Goal: Task Accomplishment & Management: Complete application form

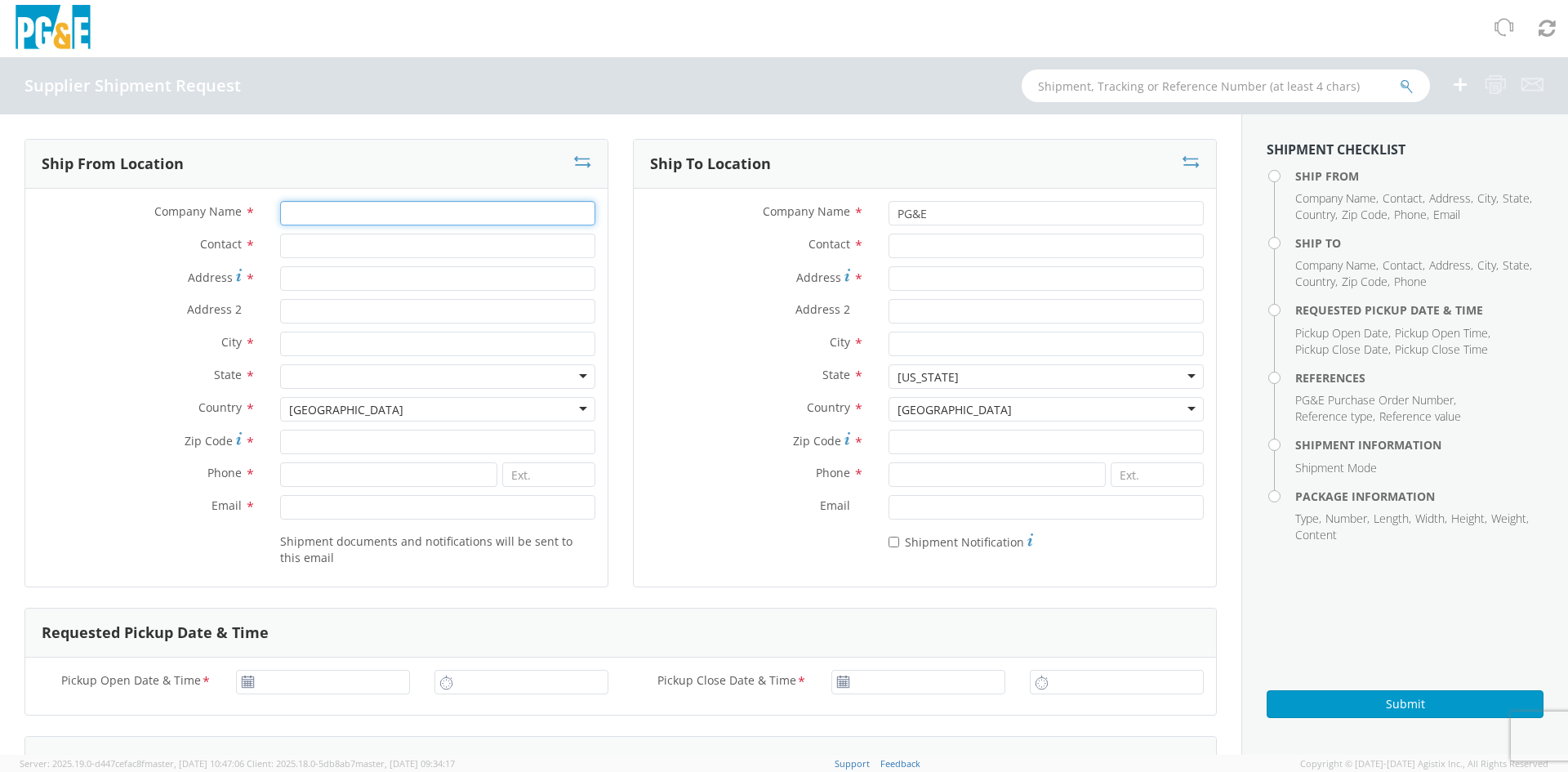
click at [297, 217] on input "Company Name *" at bounding box center [437, 213] width 315 height 24
type input "Altec Industries, Inc"
click at [299, 244] on input "Contact *" at bounding box center [437, 246] width 315 height 24
type input "[PERSON_NAME]"
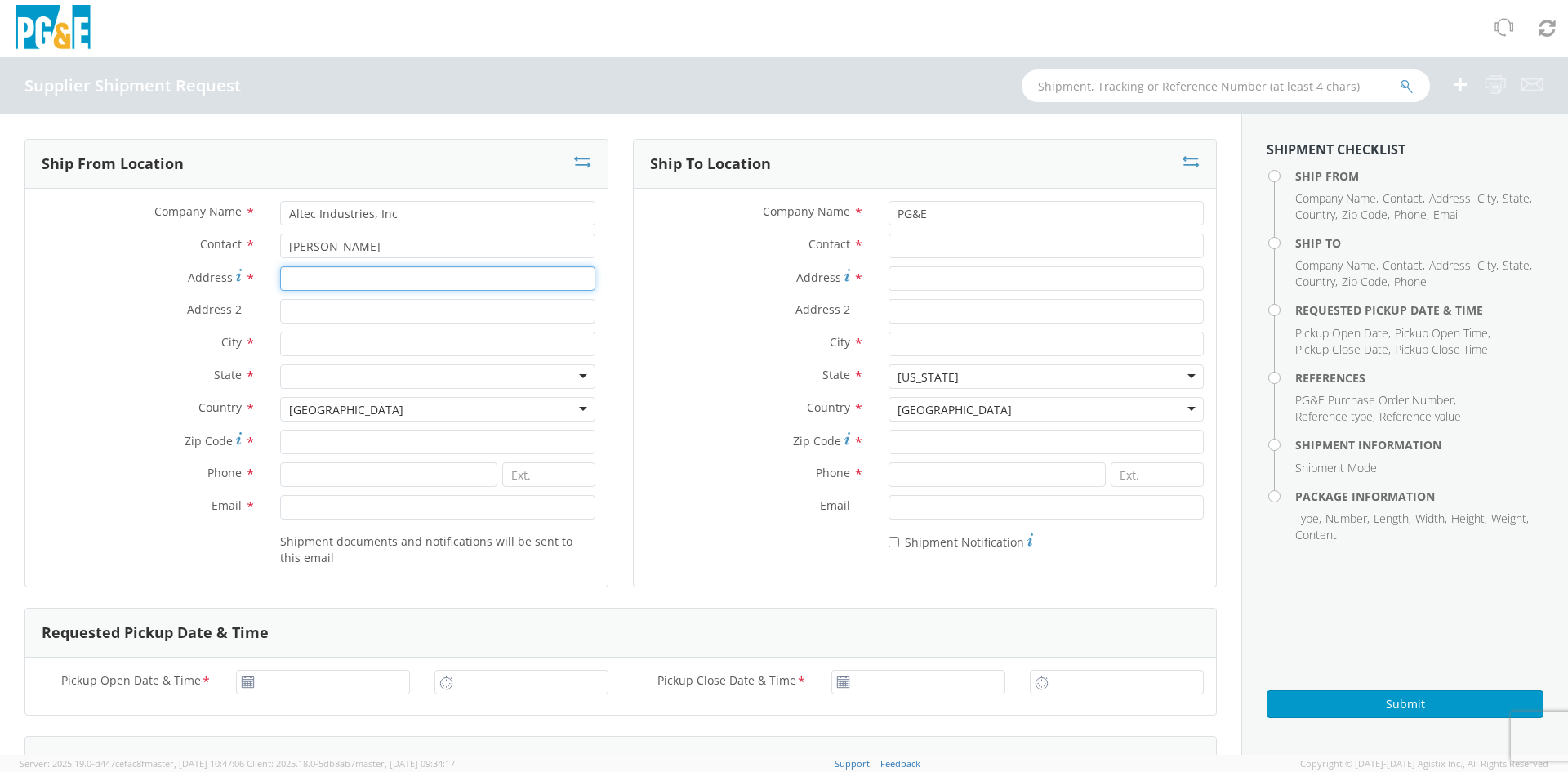
click at [285, 277] on input "Address *" at bounding box center [437, 278] width 315 height 24
type input "[STREET_ADDRESS][PERSON_NAME]"
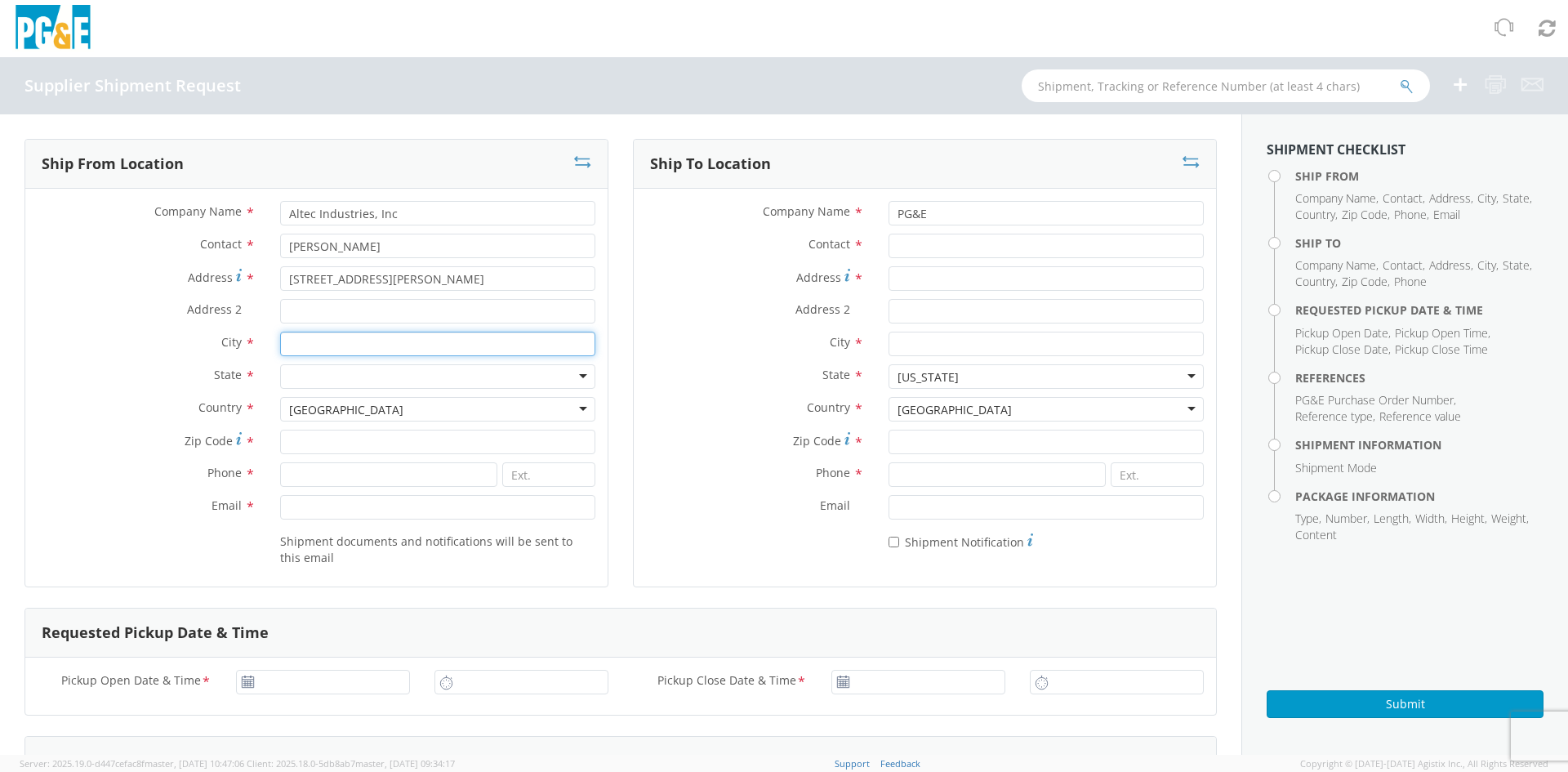
click at [299, 346] on input "City *" at bounding box center [437, 344] width 315 height 24
type input "Perris"
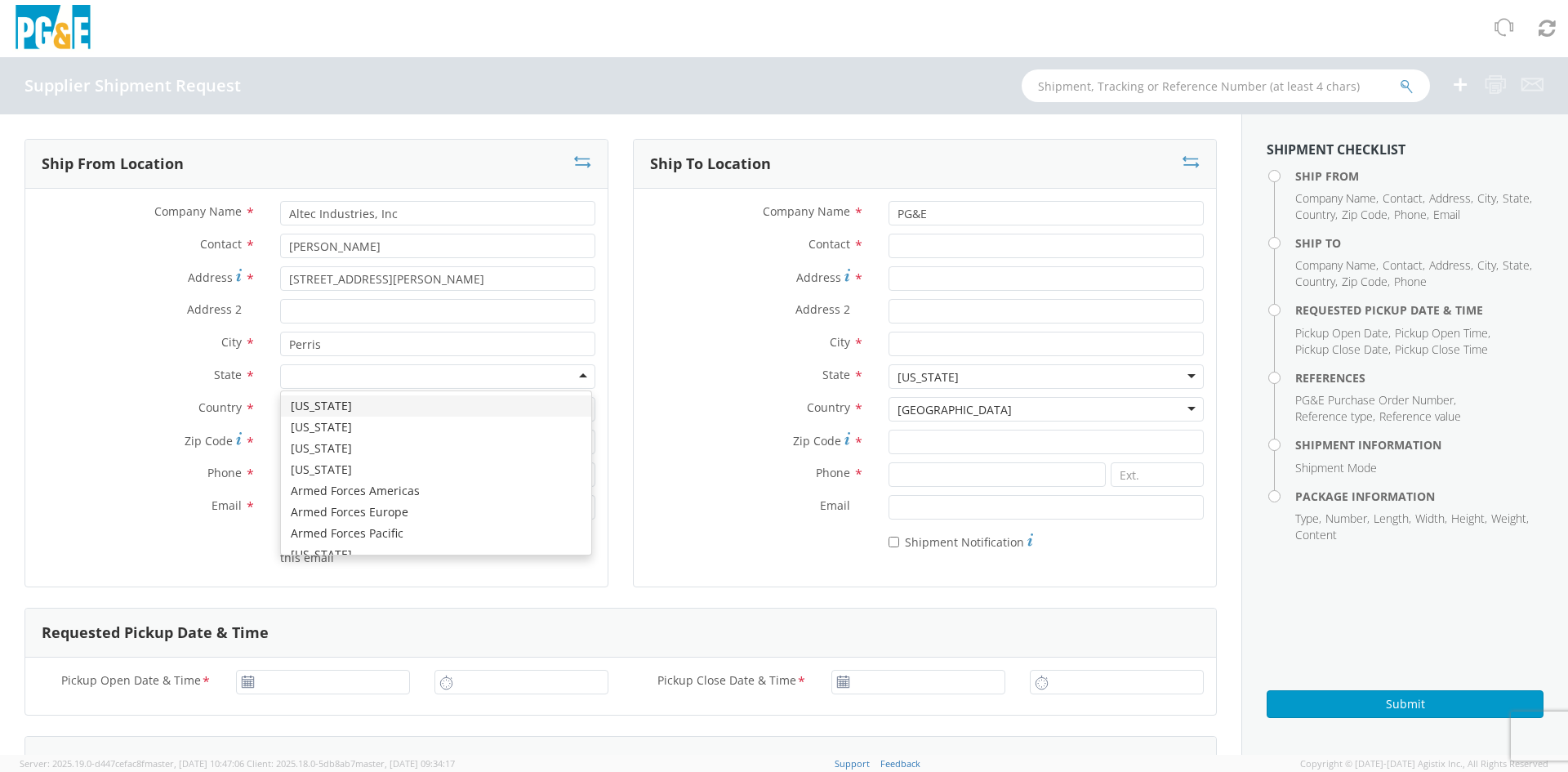
click at [294, 381] on div at bounding box center [437, 376] width 315 height 24
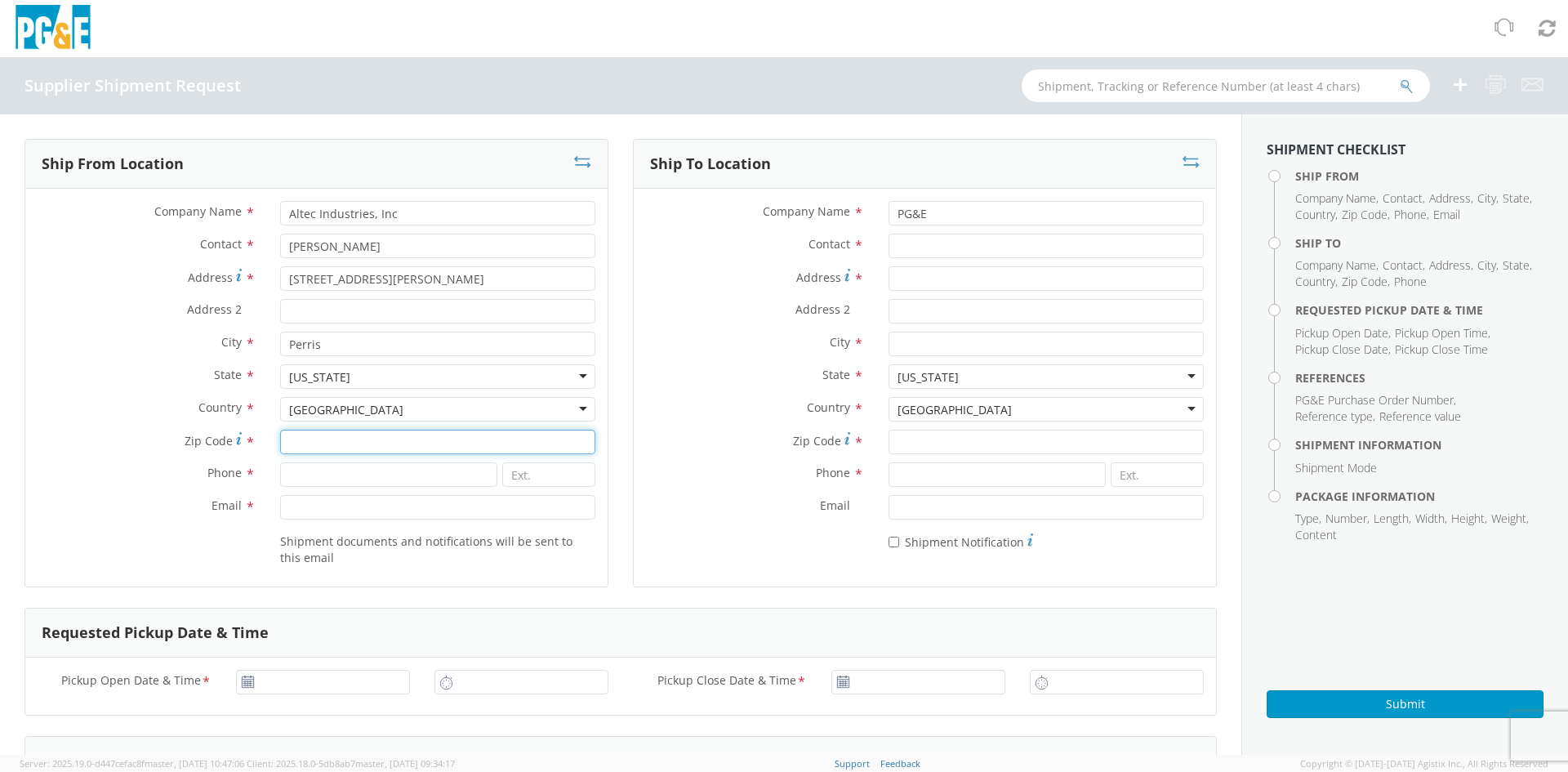
click at [301, 439] on input "Zip Code *" at bounding box center [437, 442] width 315 height 24
type input "92571"
click at [302, 479] on input at bounding box center [388, 475] width 217 height 24
type input "9517807853"
type input "6004"
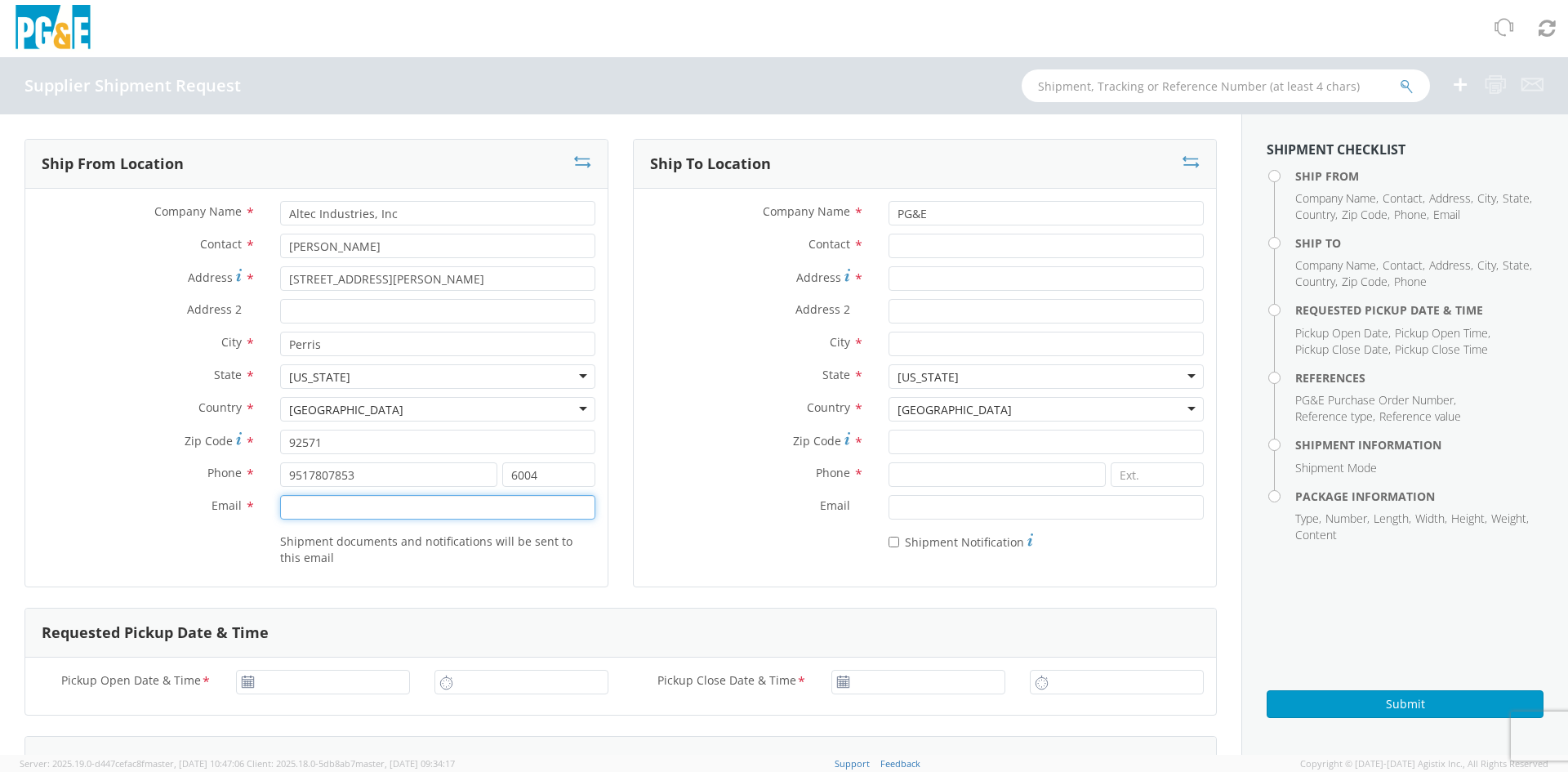
click at [308, 509] on input "Email *" at bounding box center [437, 507] width 315 height 24
type input "[PERSON_NAME][EMAIL_ADDRESS][PERSON_NAME][DOMAIN_NAME]"
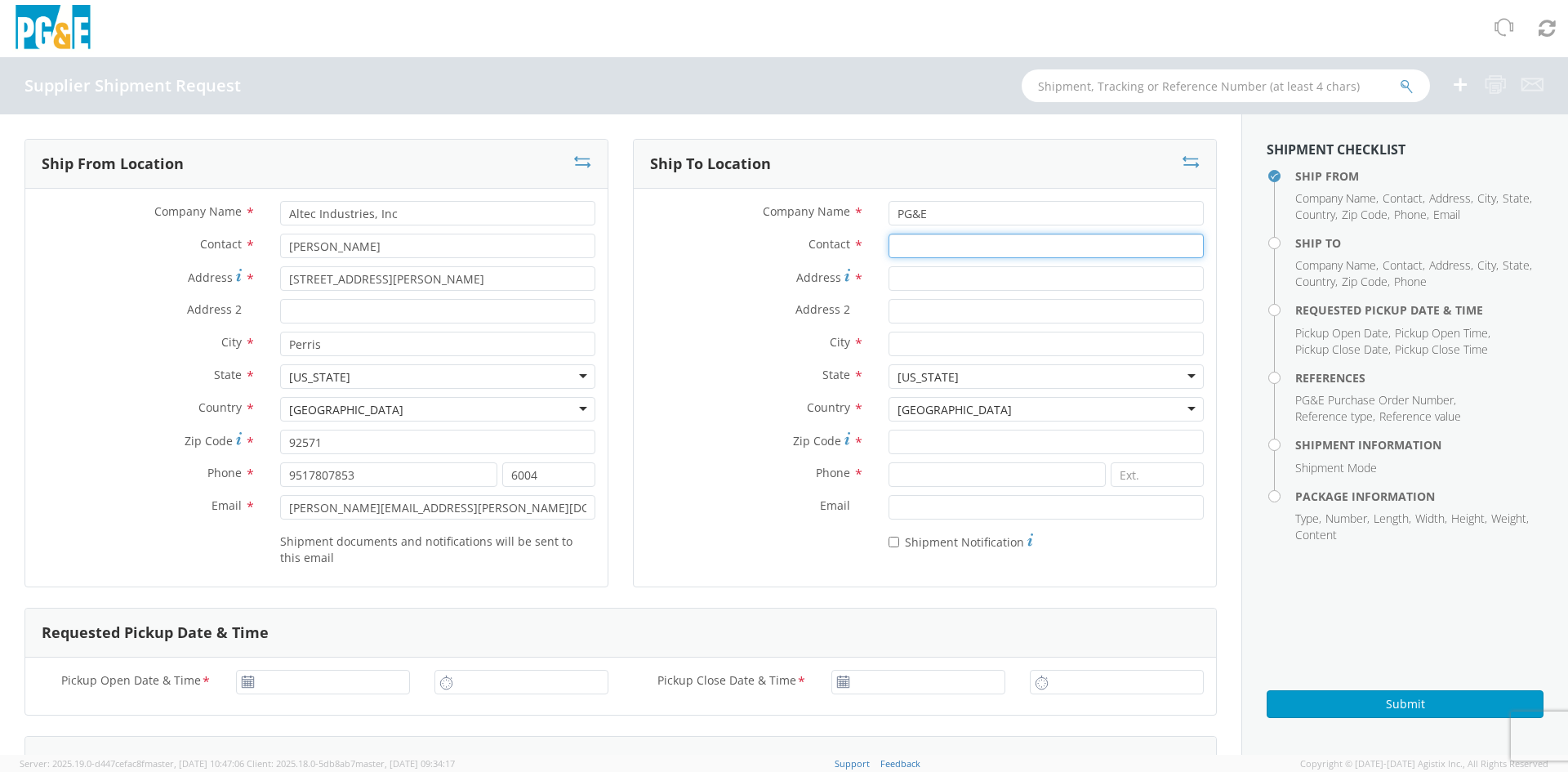
click at [898, 242] on input "Contact *" at bounding box center [1046, 246] width 315 height 24
type input "j"
type input "[PERSON_NAME]"
click at [894, 283] on input "Address *" at bounding box center [1046, 278] width 315 height 24
type input "[STREET_ADDRESS]"
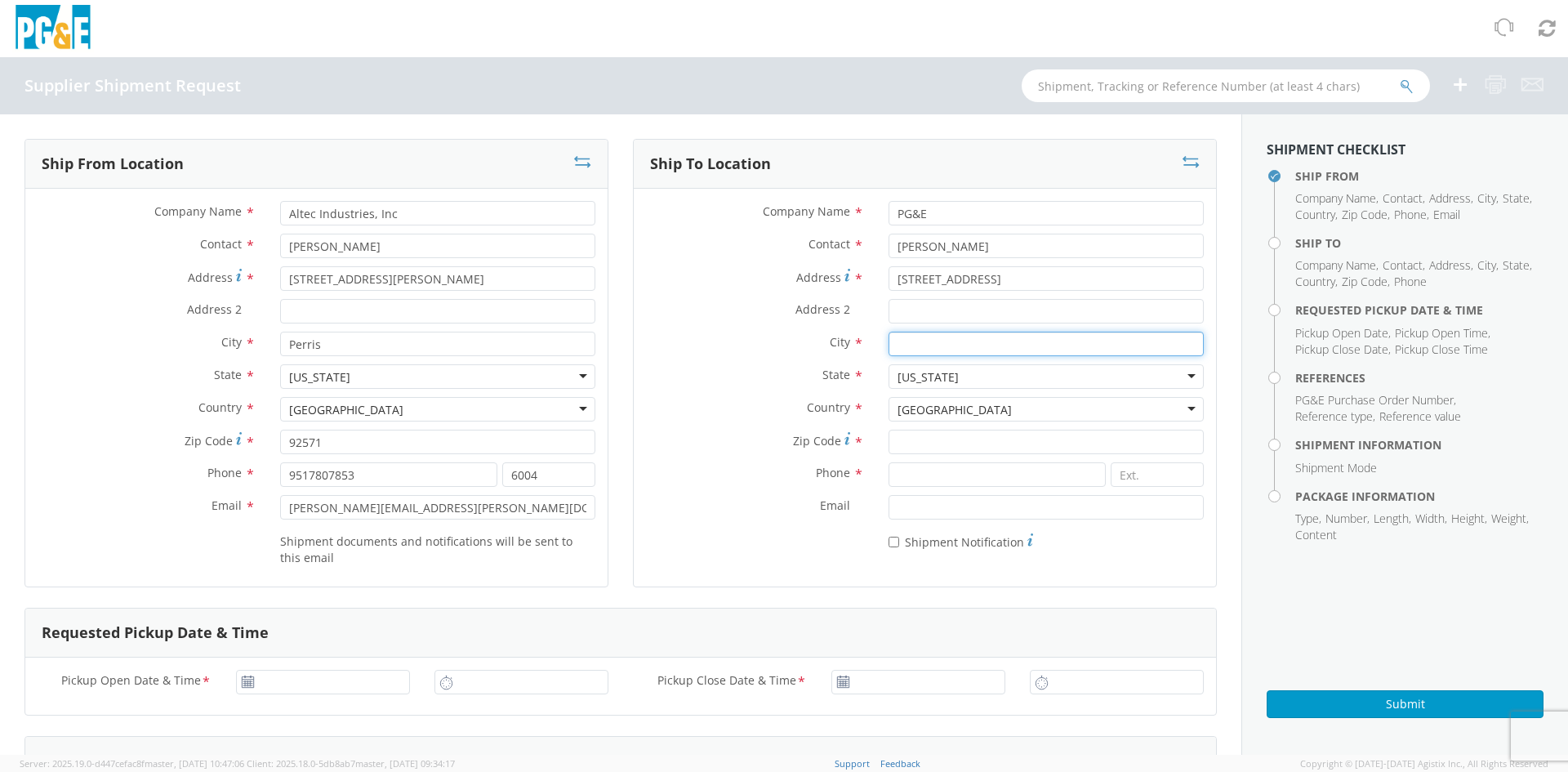
click at [912, 349] on input "City *" at bounding box center [1046, 344] width 315 height 24
type input "[GEOGRAPHIC_DATA]"
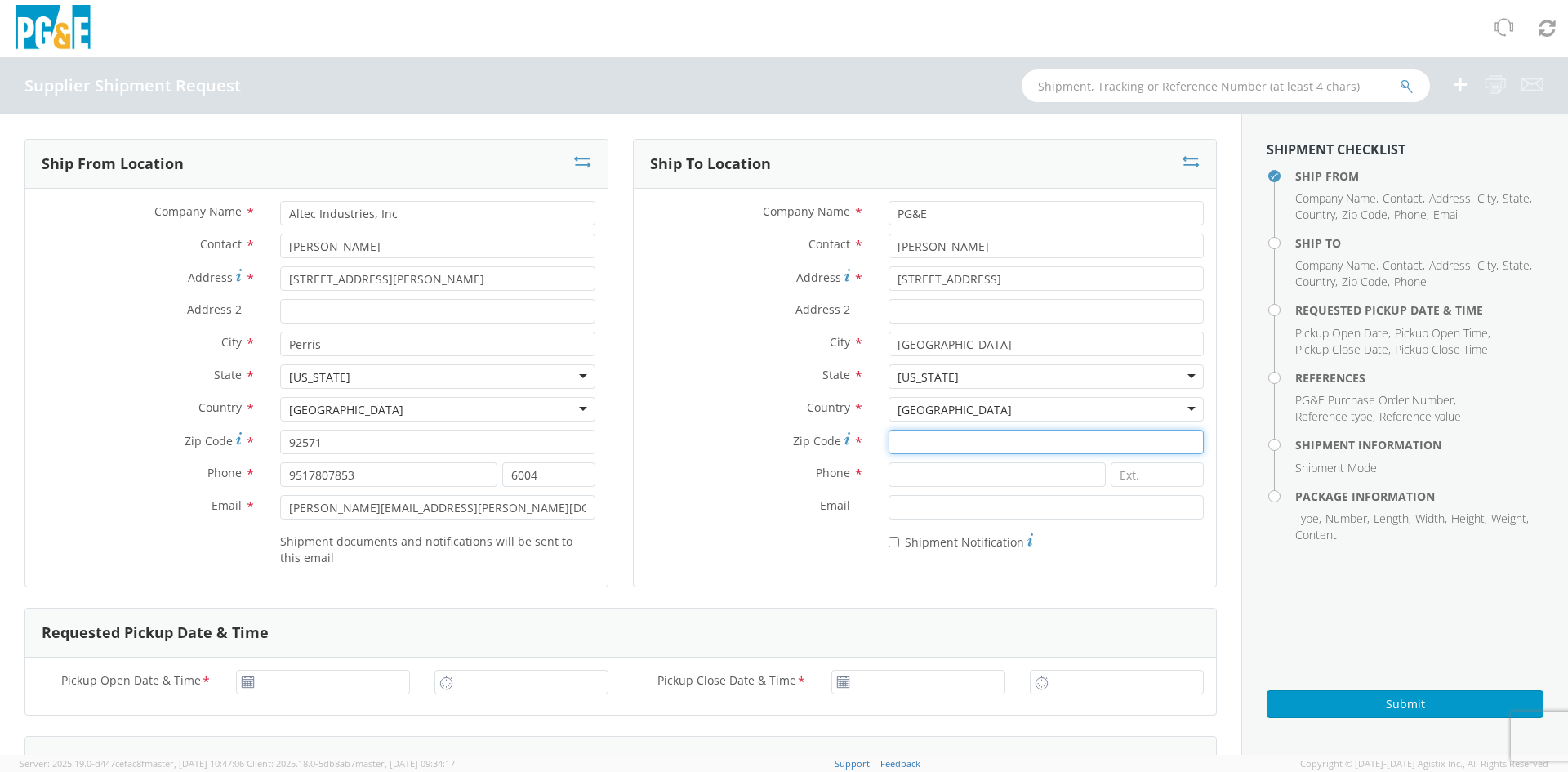
click at [907, 440] on input "Zip Code *" at bounding box center [1046, 442] width 315 height 24
type input "95901"
click at [896, 478] on input at bounding box center [997, 475] width 217 height 24
type input "5303557685"
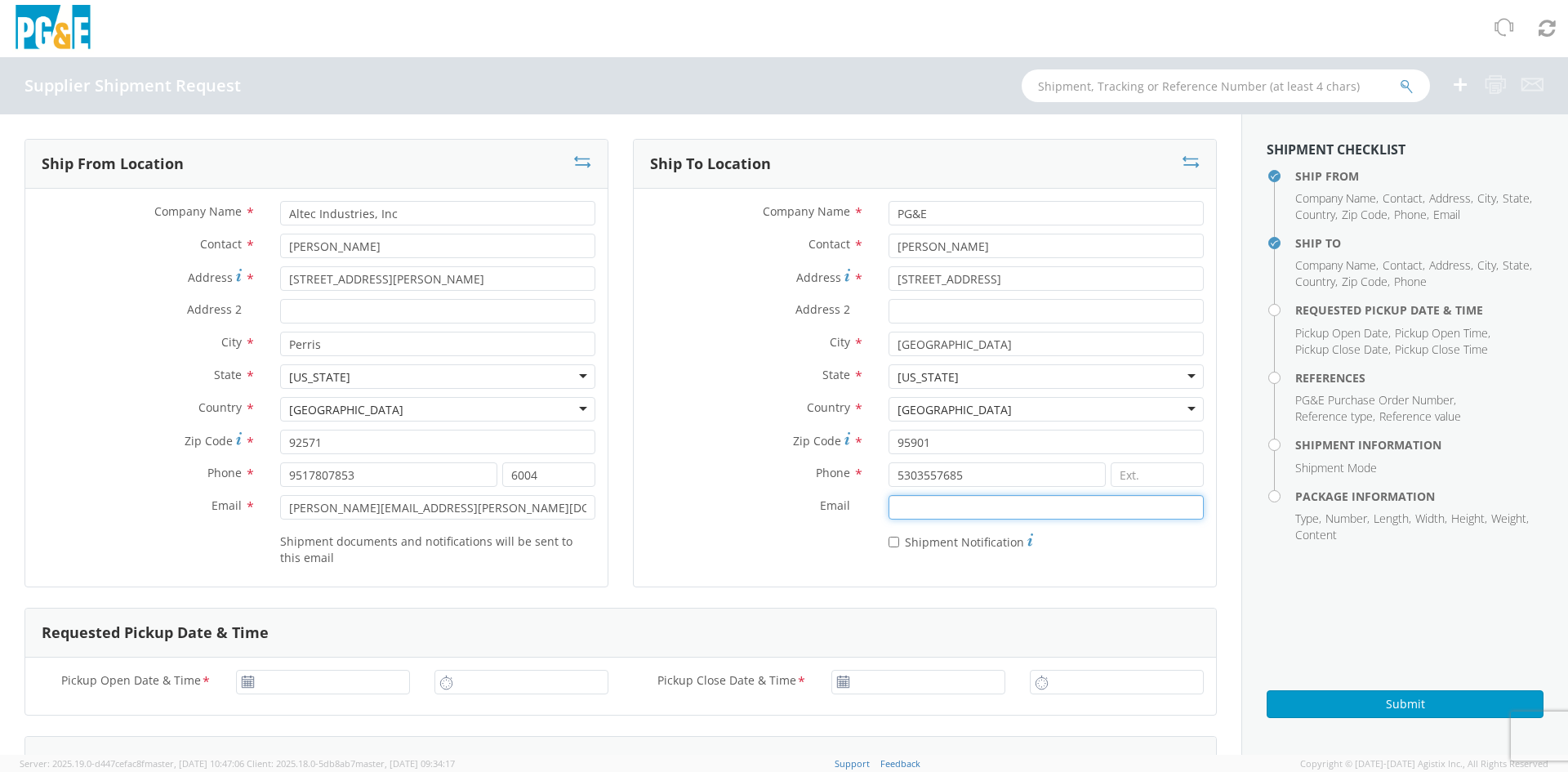
click at [897, 511] on input "Email *" at bounding box center [1046, 507] width 315 height 24
type input "[EMAIL_ADDRESS][DOMAIN_NAME]"
click at [889, 540] on input "* Shipment Notification" at bounding box center [893, 541] width 10 height 10
checkbox input "true"
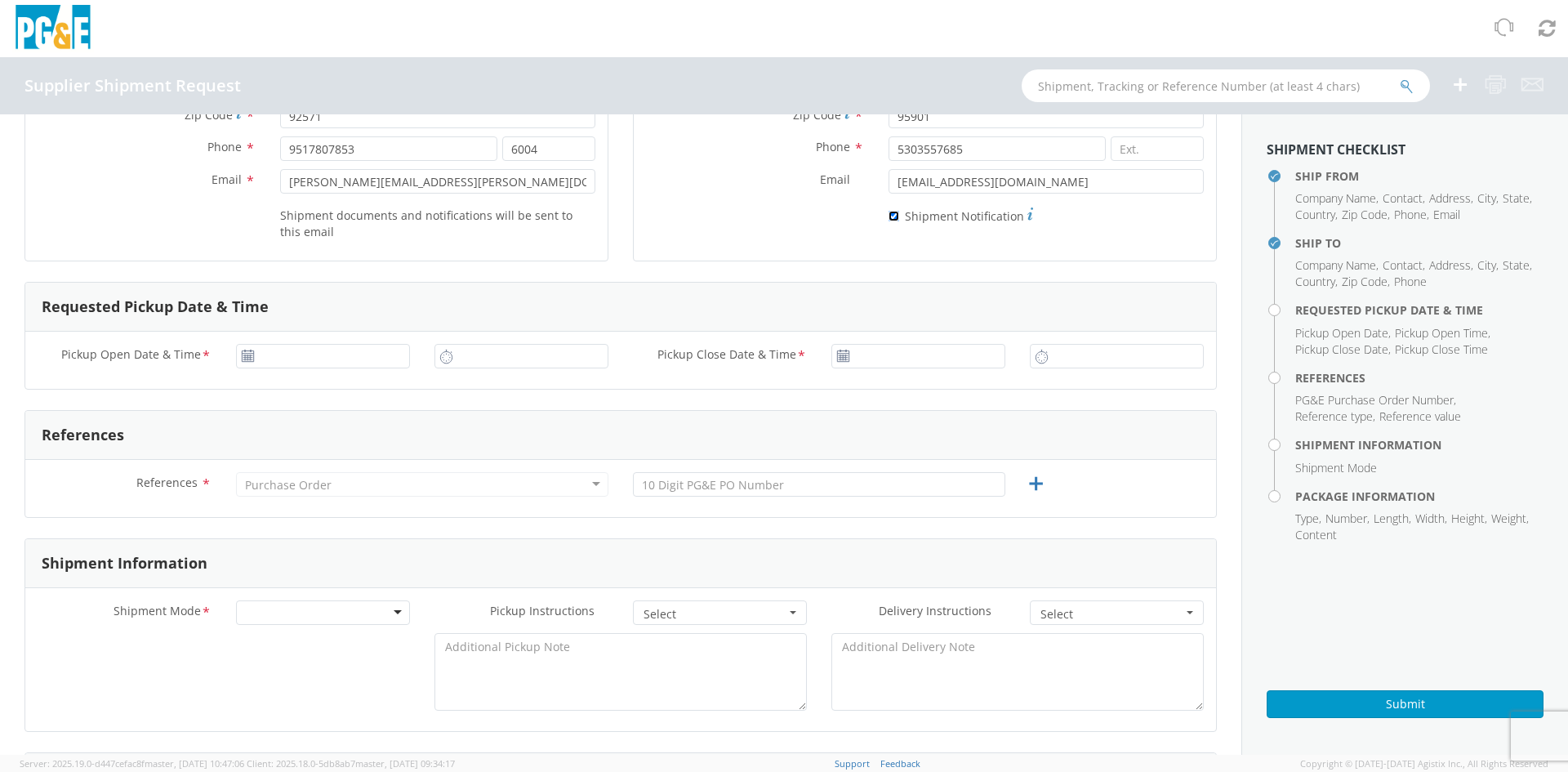
scroll to position [327, 0]
click at [245, 355] on icon at bounding box center [247, 355] width 14 height 13
click at [243, 355] on use at bounding box center [247, 354] width 11 height 11
type input "[DATE]"
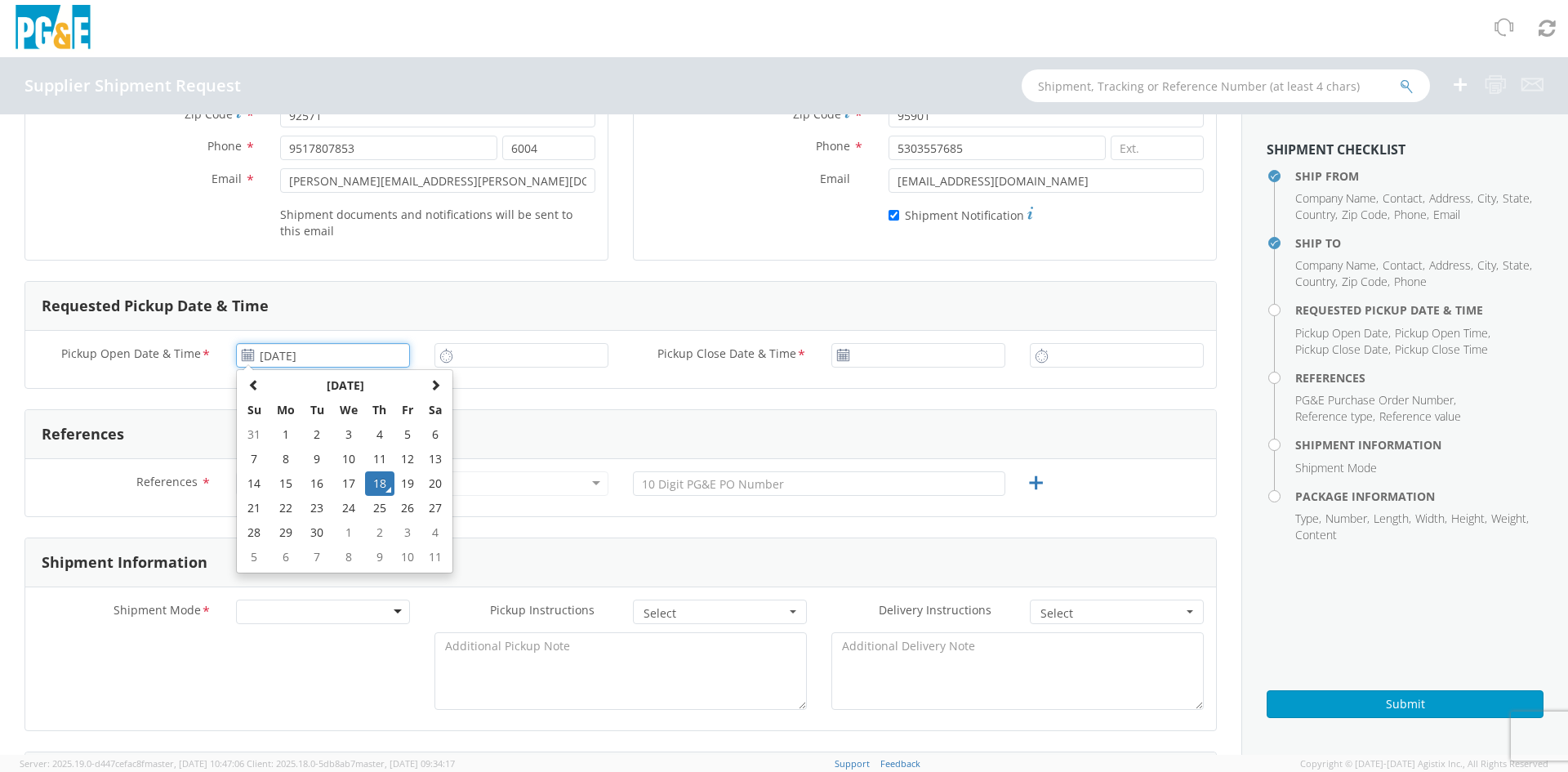
click at [270, 359] on input "[DATE]" at bounding box center [323, 355] width 174 height 24
click at [379, 480] on td "18" at bounding box center [379, 484] width 29 height 24
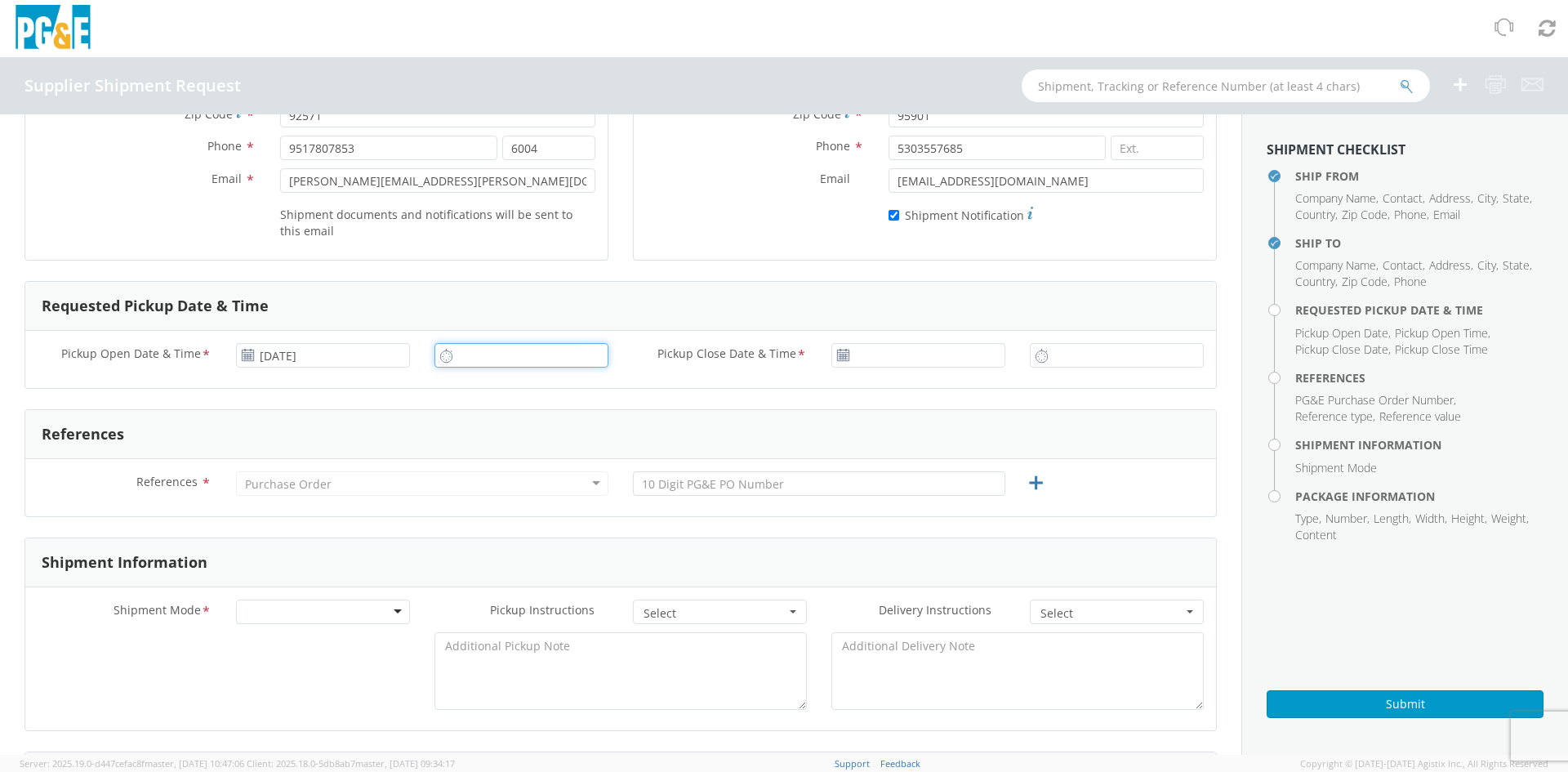
type input "9:00 AM"
click at [460, 355] on input "9:00 AM" at bounding box center [522, 355] width 174 height 24
click at [837, 355] on icon at bounding box center [843, 355] width 14 height 13
type input "[DATE]"
click at [852, 357] on input "[DATE]" at bounding box center [918, 355] width 174 height 24
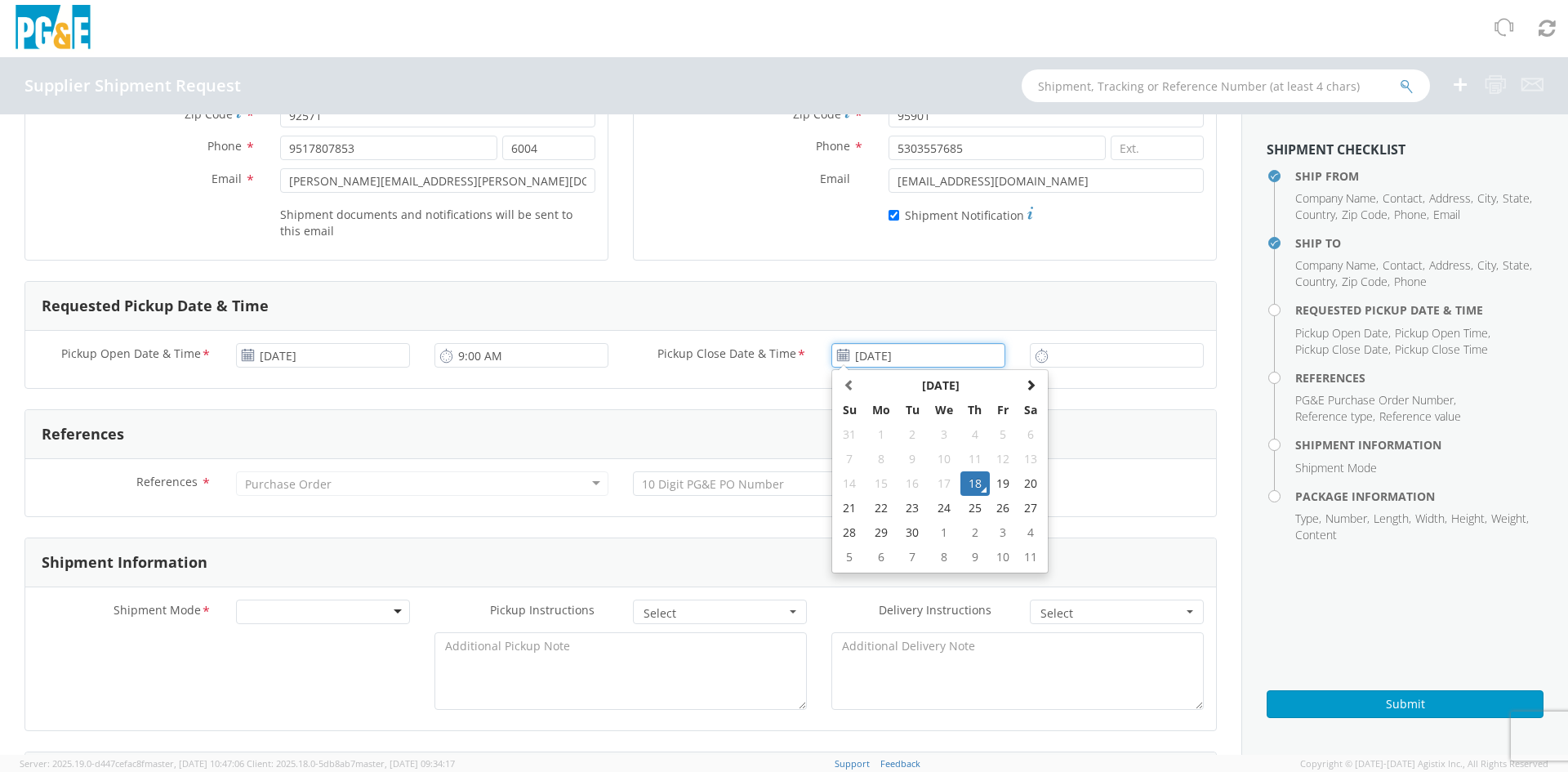
click at [973, 487] on td "18" at bounding box center [974, 484] width 29 height 24
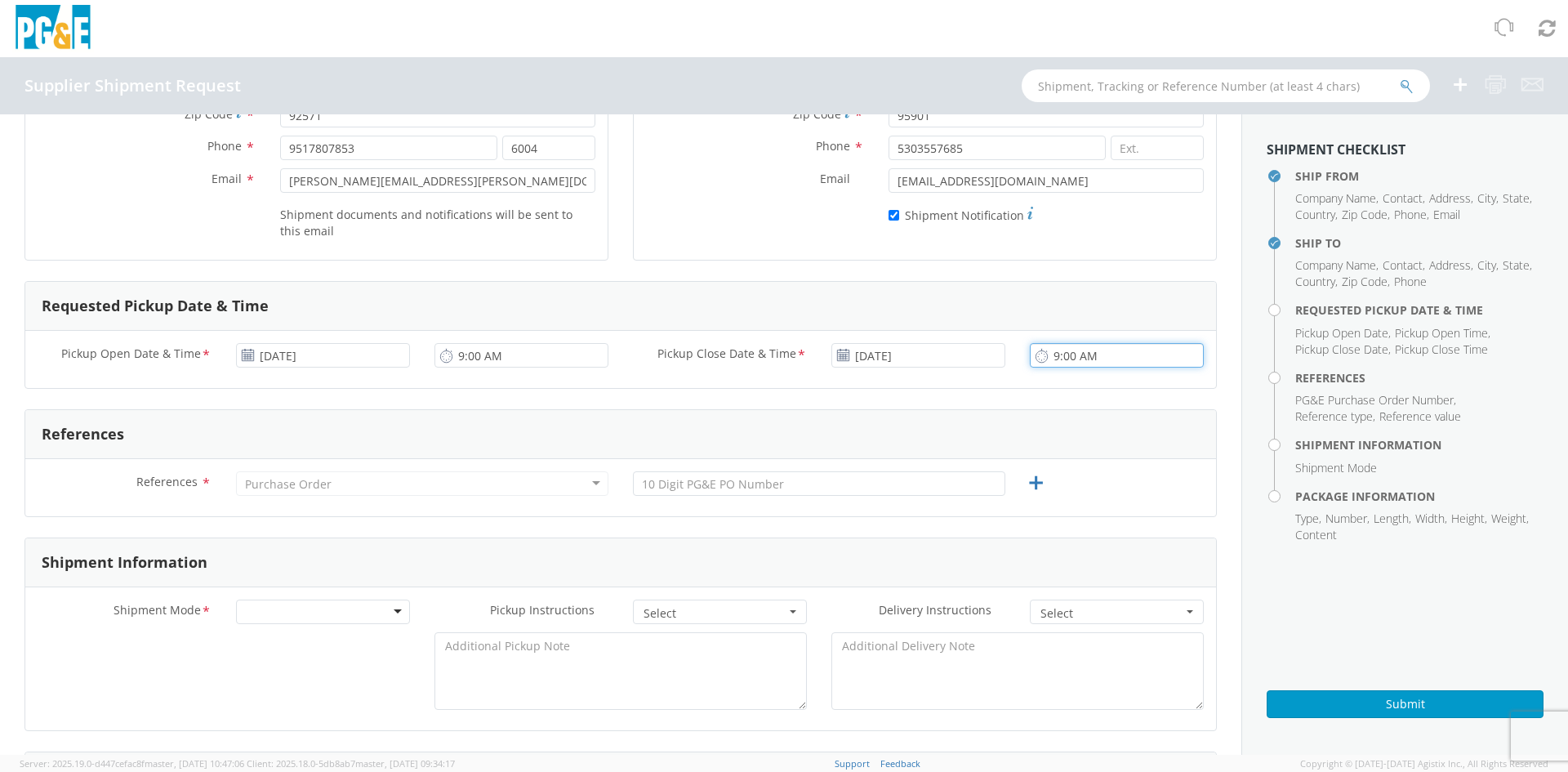
click at [1047, 358] on input "9:00 AM" at bounding box center [1117, 355] width 174 height 24
type input "4:30 PM"
click at [456, 355] on input "9:00 AM" at bounding box center [522, 355] width 174 height 24
type input "8:30 AM"
click at [262, 481] on div "Purchase Order" at bounding box center [287, 485] width 86 height 17
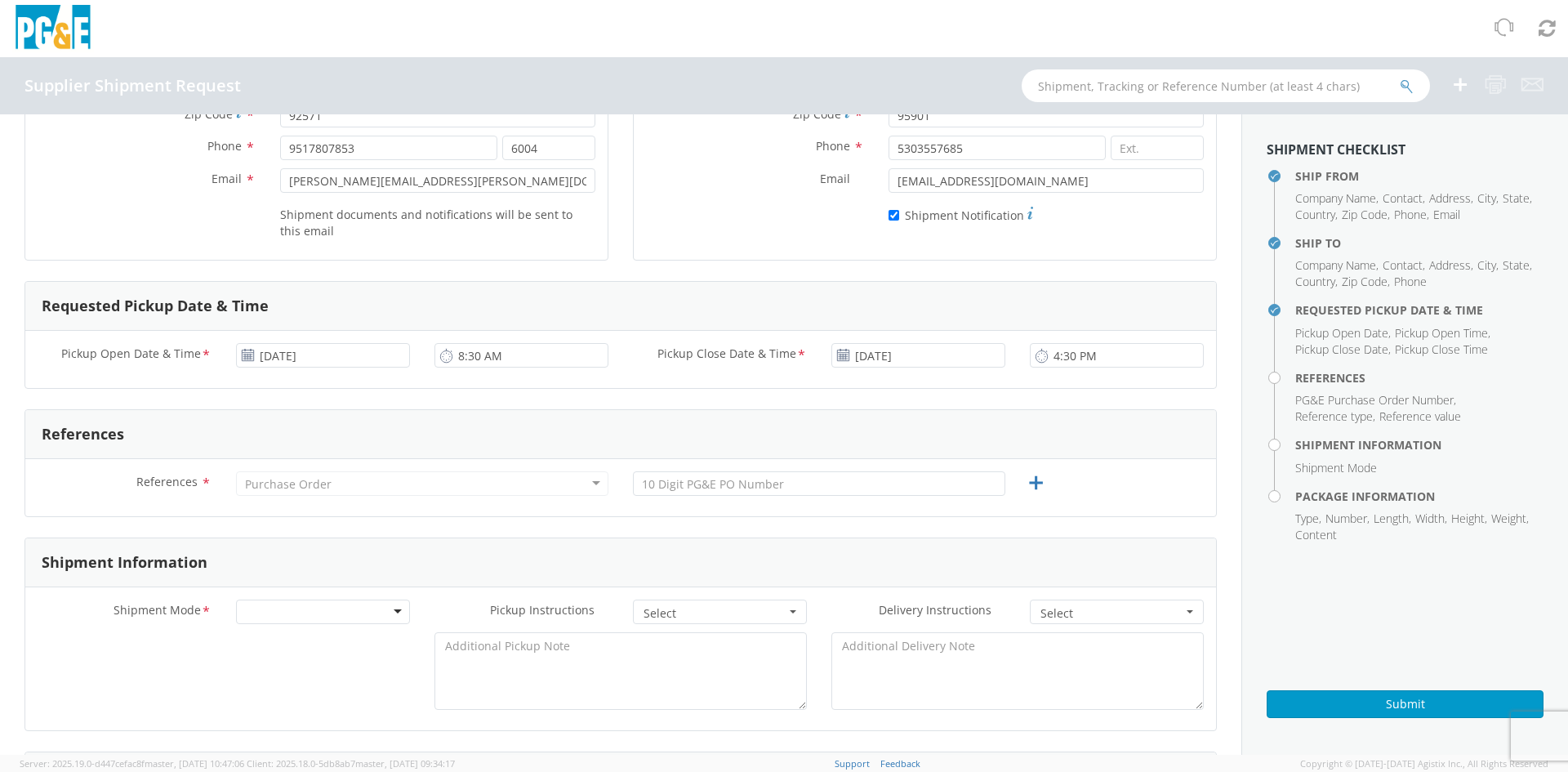
click at [590, 481] on div "Purchase Order" at bounding box center [423, 484] width 373 height 24
click at [337, 479] on div "Purchase Order" at bounding box center [423, 484] width 373 height 24
click at [588, 482] on div "Purchase Order" at bounding box center [423, 484] width 373 height 24
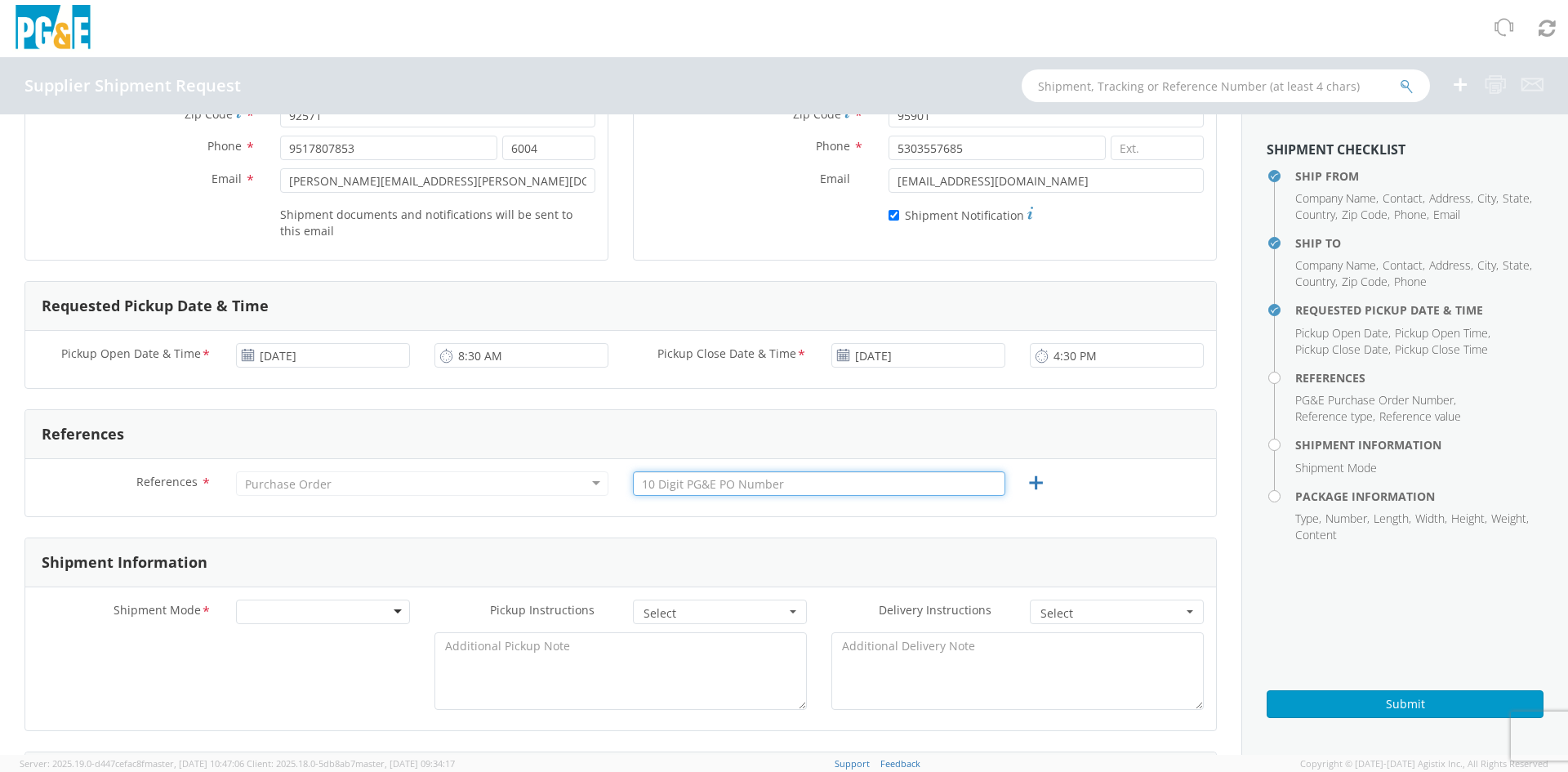
click at [725, 488] on input "text" at bounding box center [819, 484] width 373 height 24
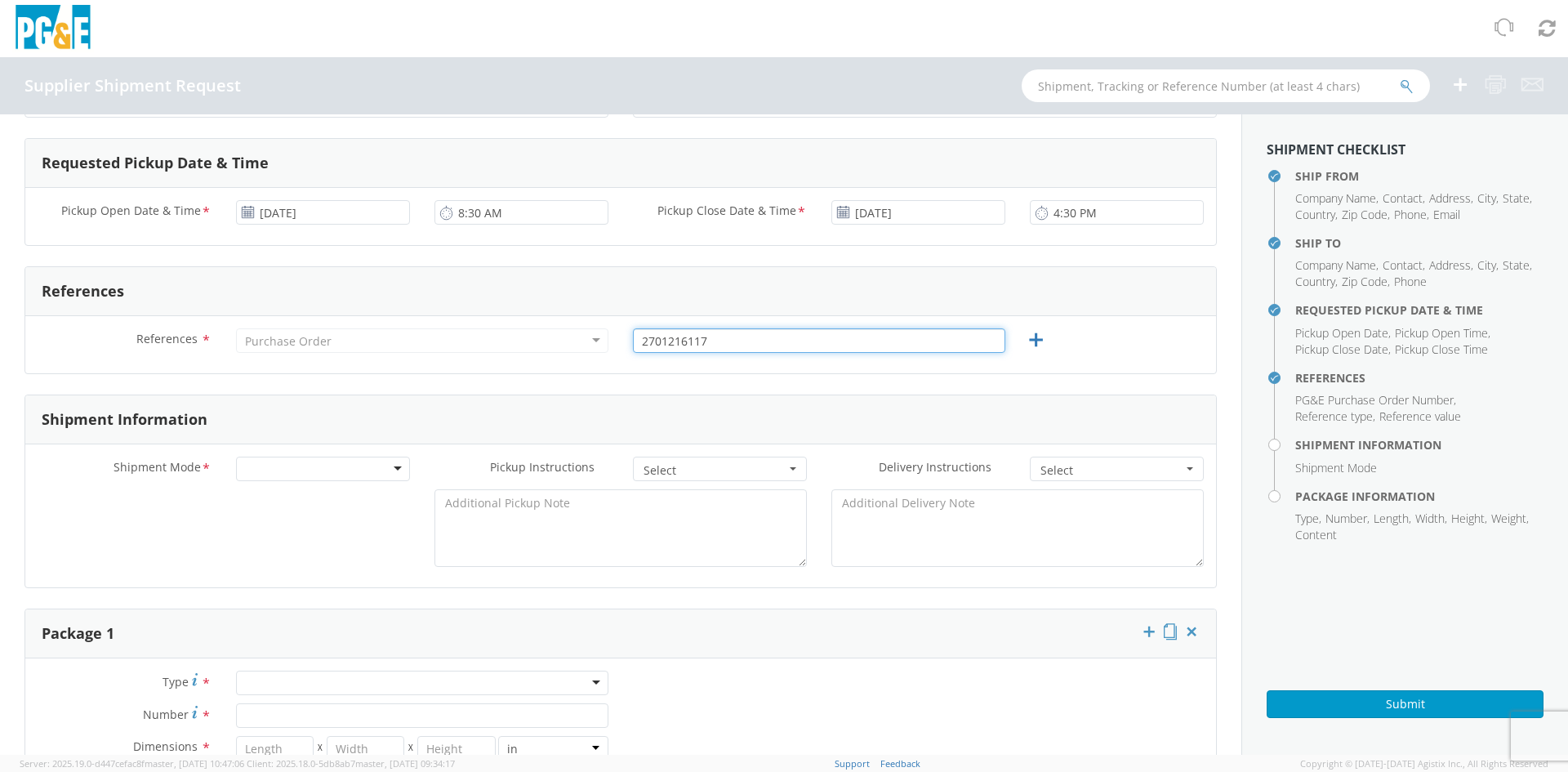
scroll to position [490, 0]
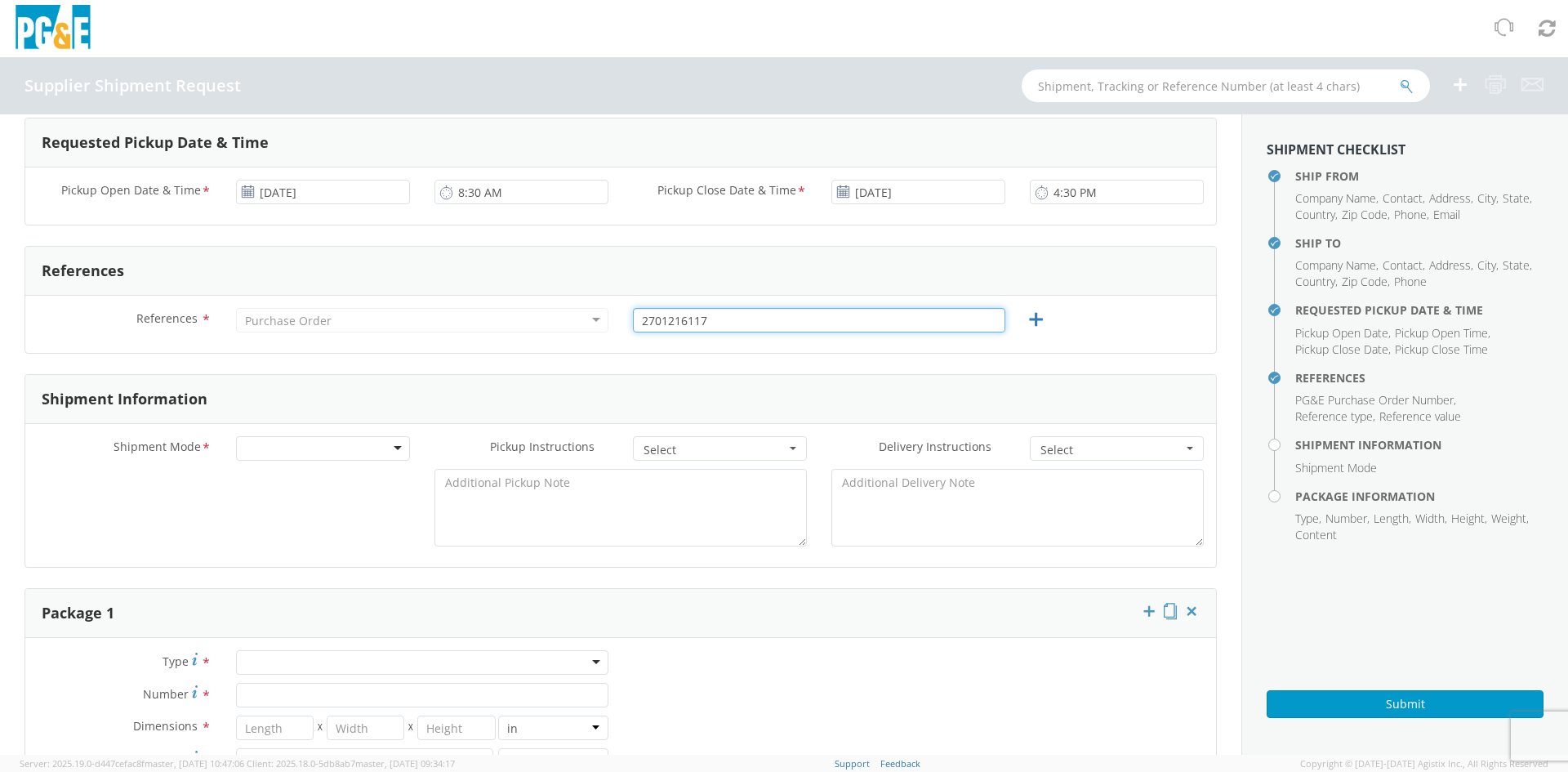
type input "2701216117"
click at [392, 448] on div at bounding box center [323, 449] width 174 height 24
click at [788, 444] on button "Select" at bounding box center [720, 449] width 174 height 24
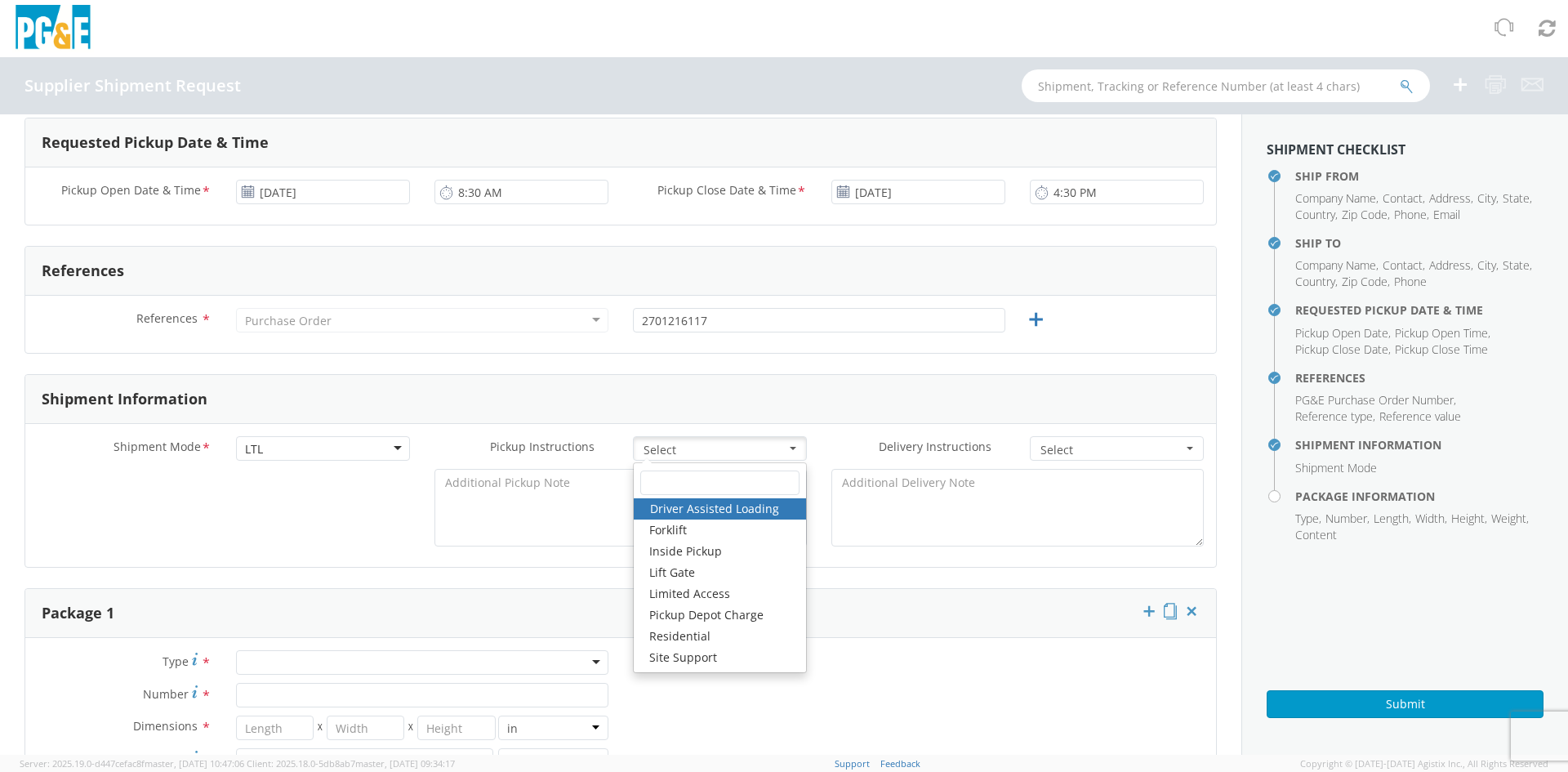
click at [389, 550] on div at bounding box center [620, 512] width 1191 height 86
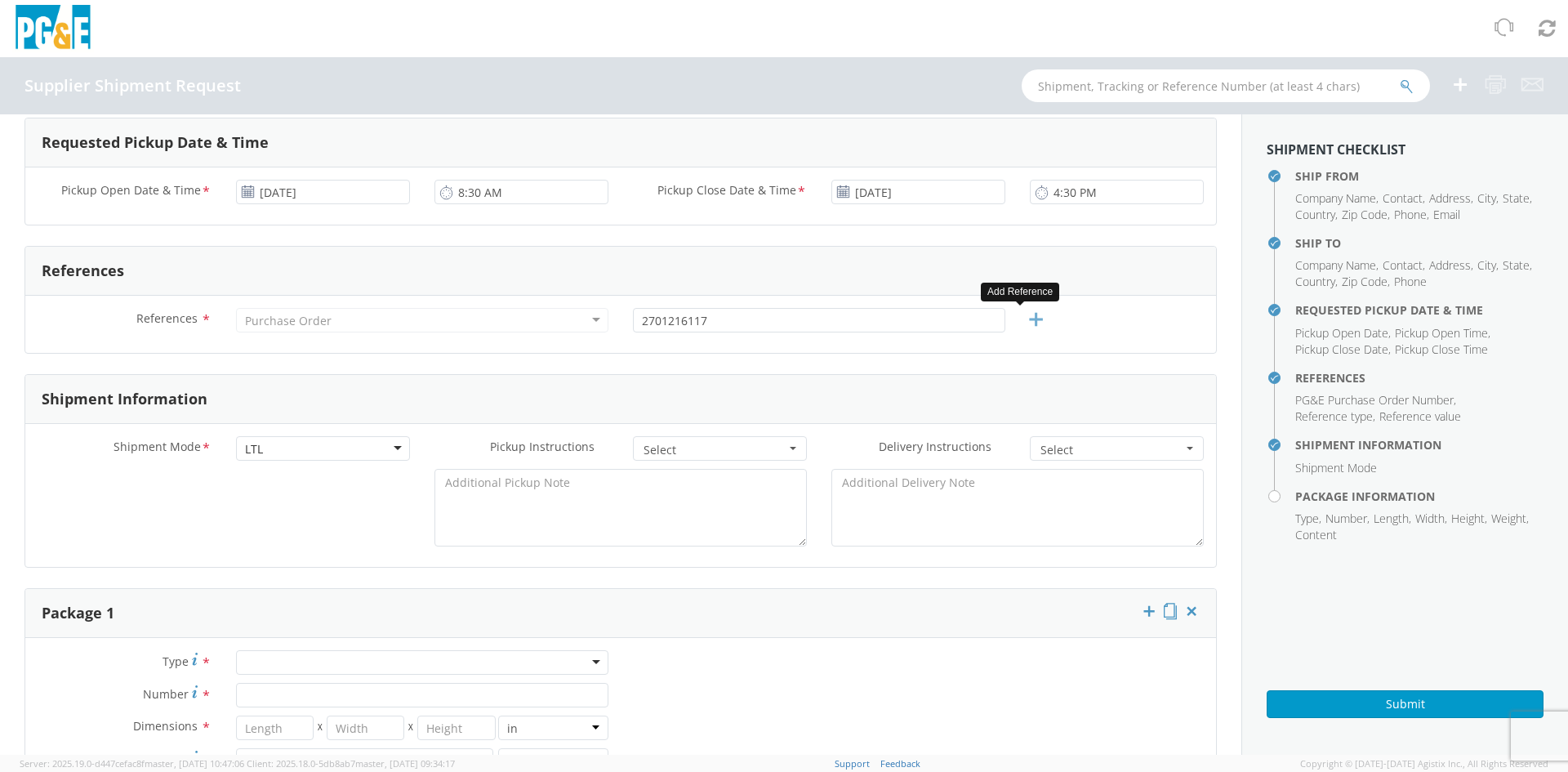
click at [1031, 324] on icon at bounding box center [1036, 320] width 20 height 20
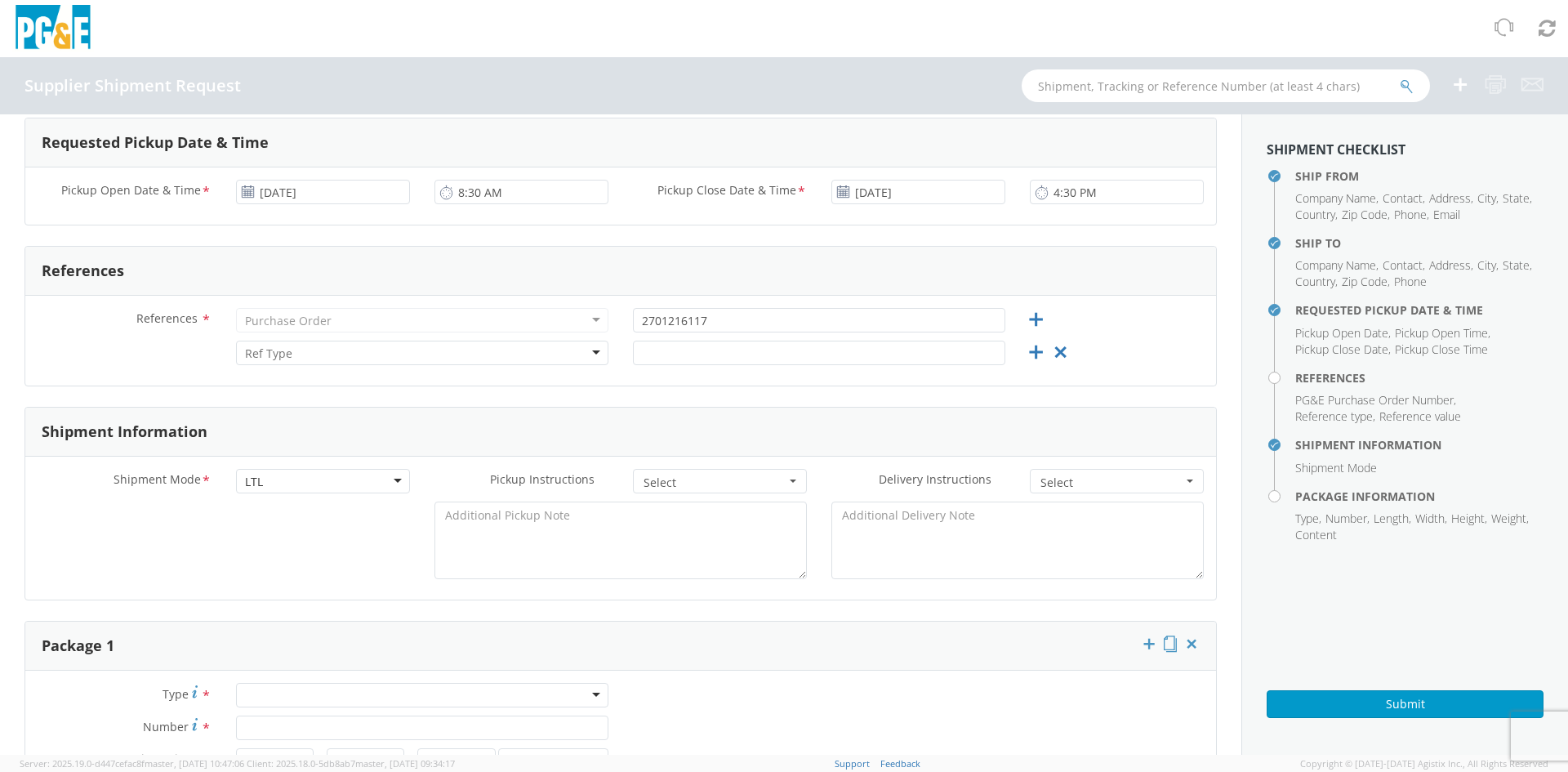
click at [586, 354] on div at bounding box center [423, 353] width 373 height 24
click at [652, 360] on input "text" at bounding box center [819, 353] width 373 height 24
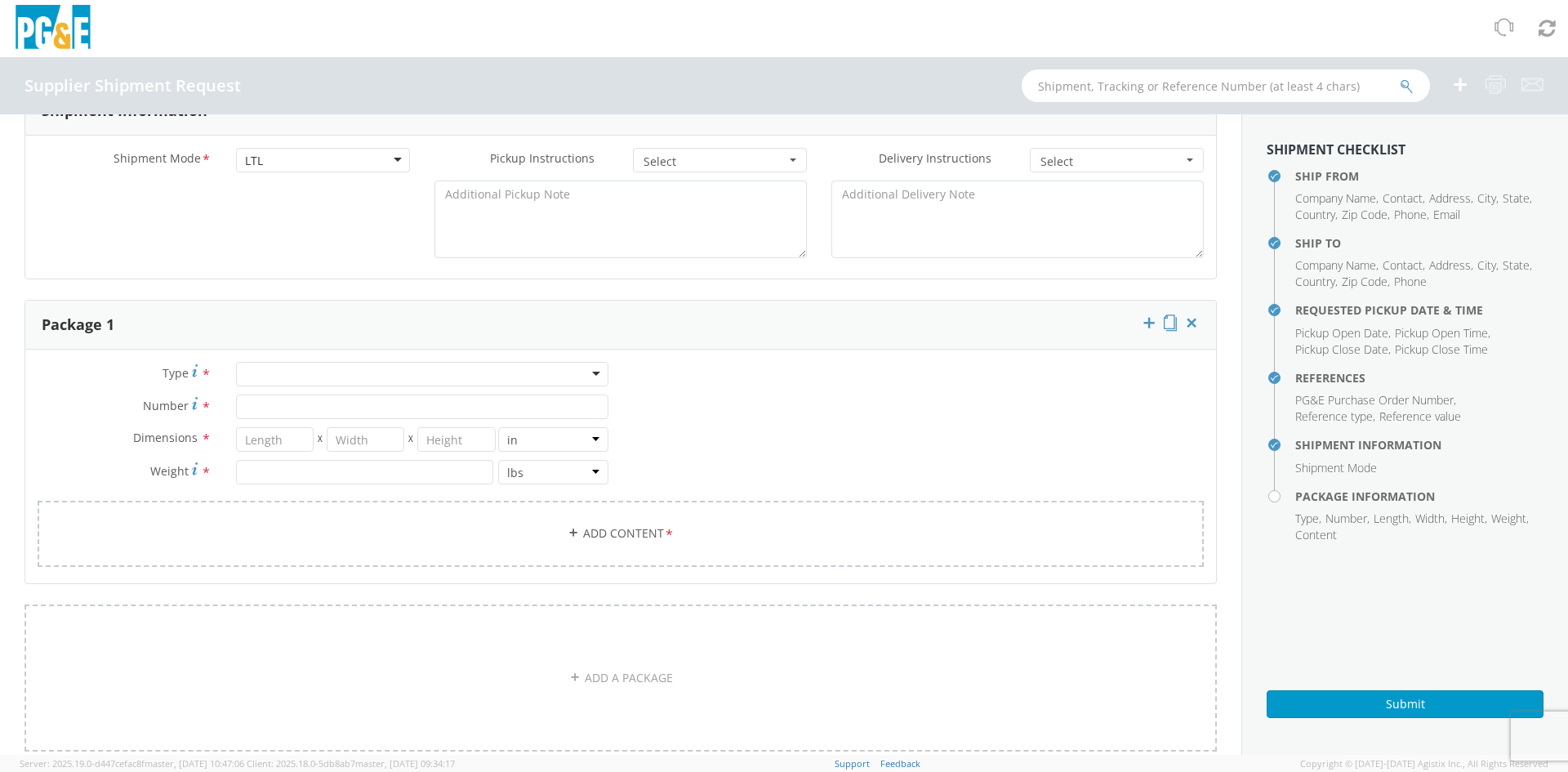
scroll to position [816, 0]
type input "112864"
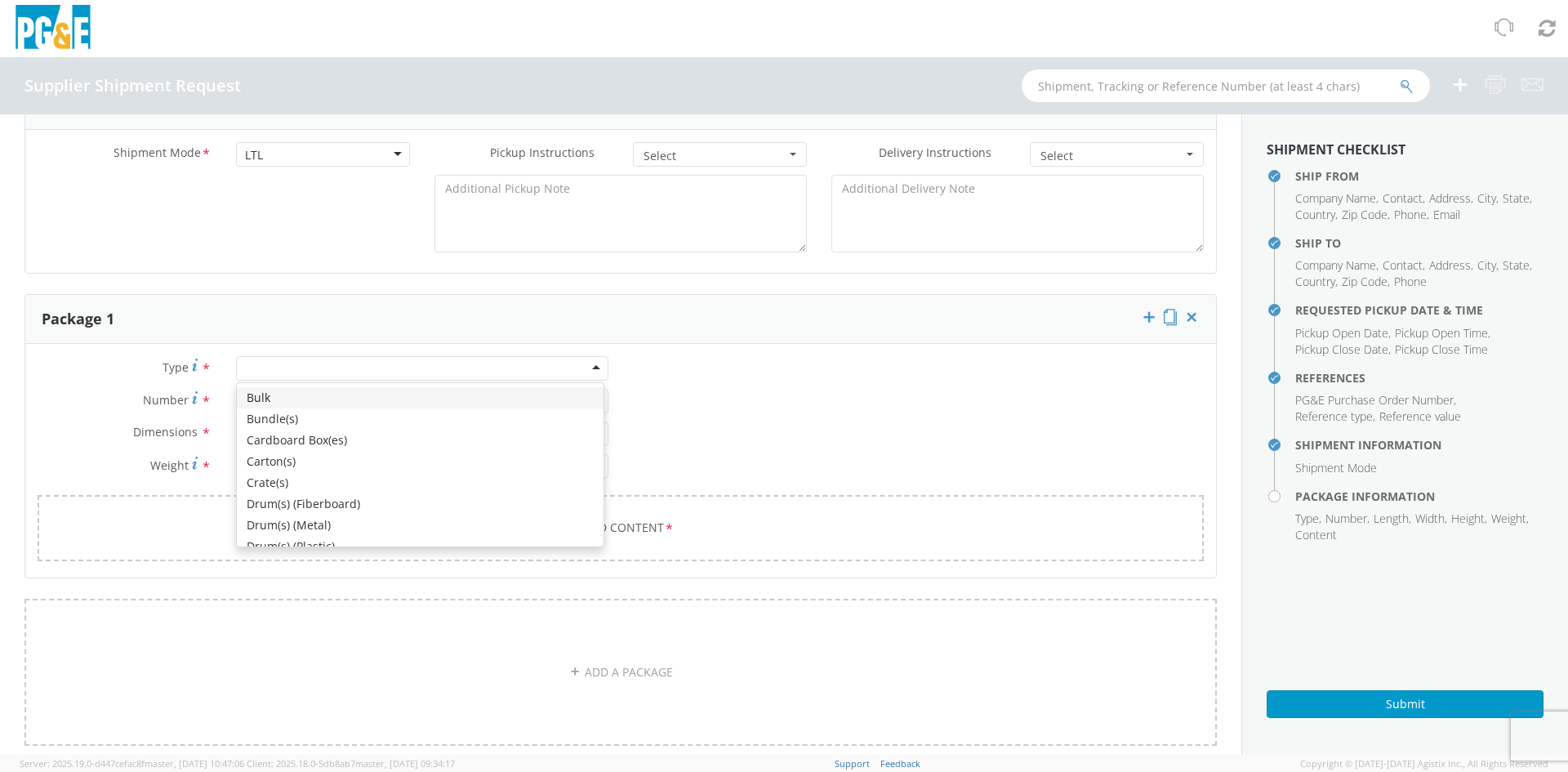
click at [593, 369] on div at bounding box center [423, 368] width 373 height 24
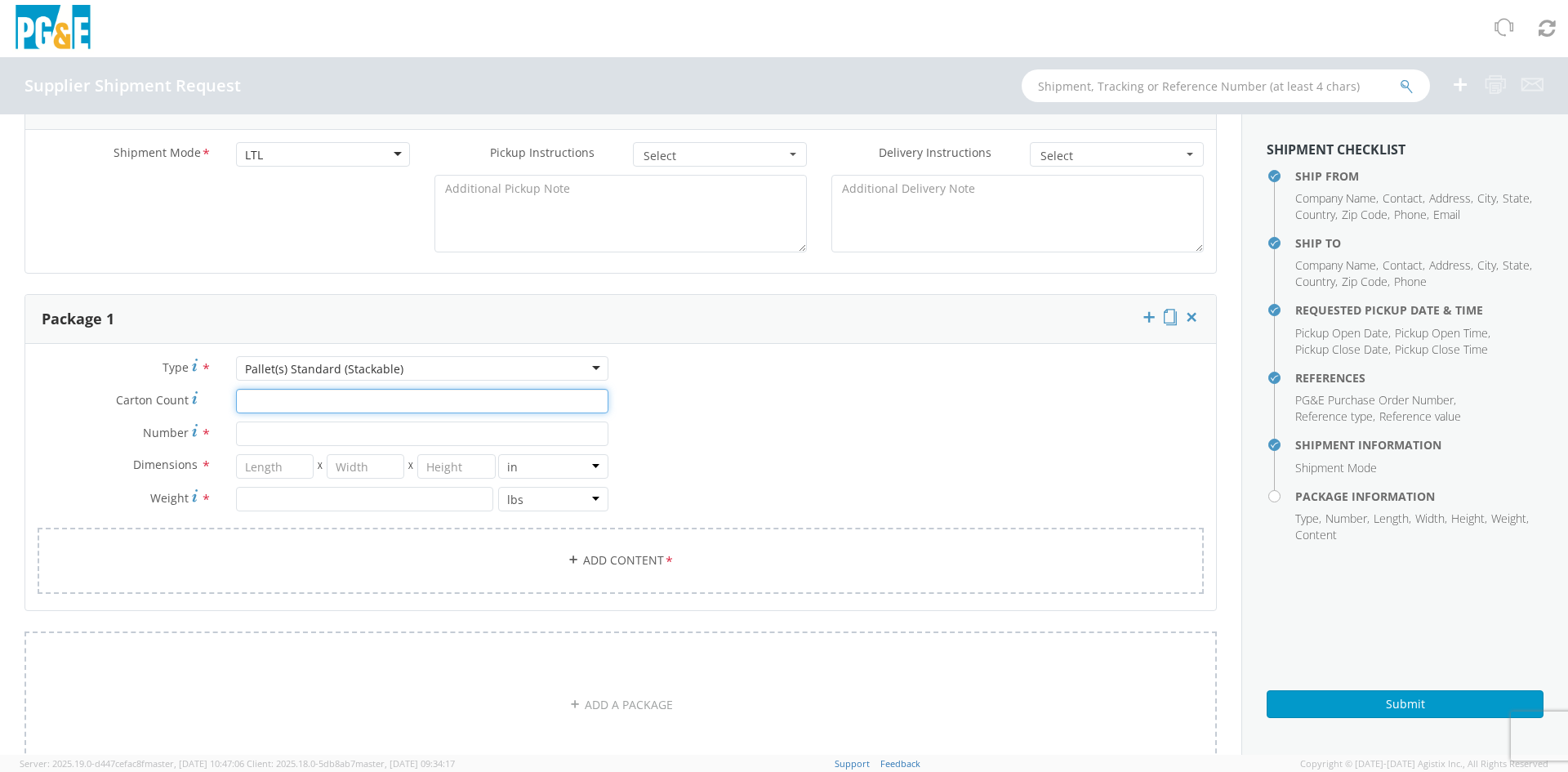
click at [251, 403] on input "Carton Count *" at bounding box center [423, 401] width 373 height 24
type input "1"
click at [244, 437] on input "Number *" at bounding box center [423, 434] width 373 height 24
type input "1"
click at [255, 475] on input "number" at bounding box center [275, 466] width 78 height 24
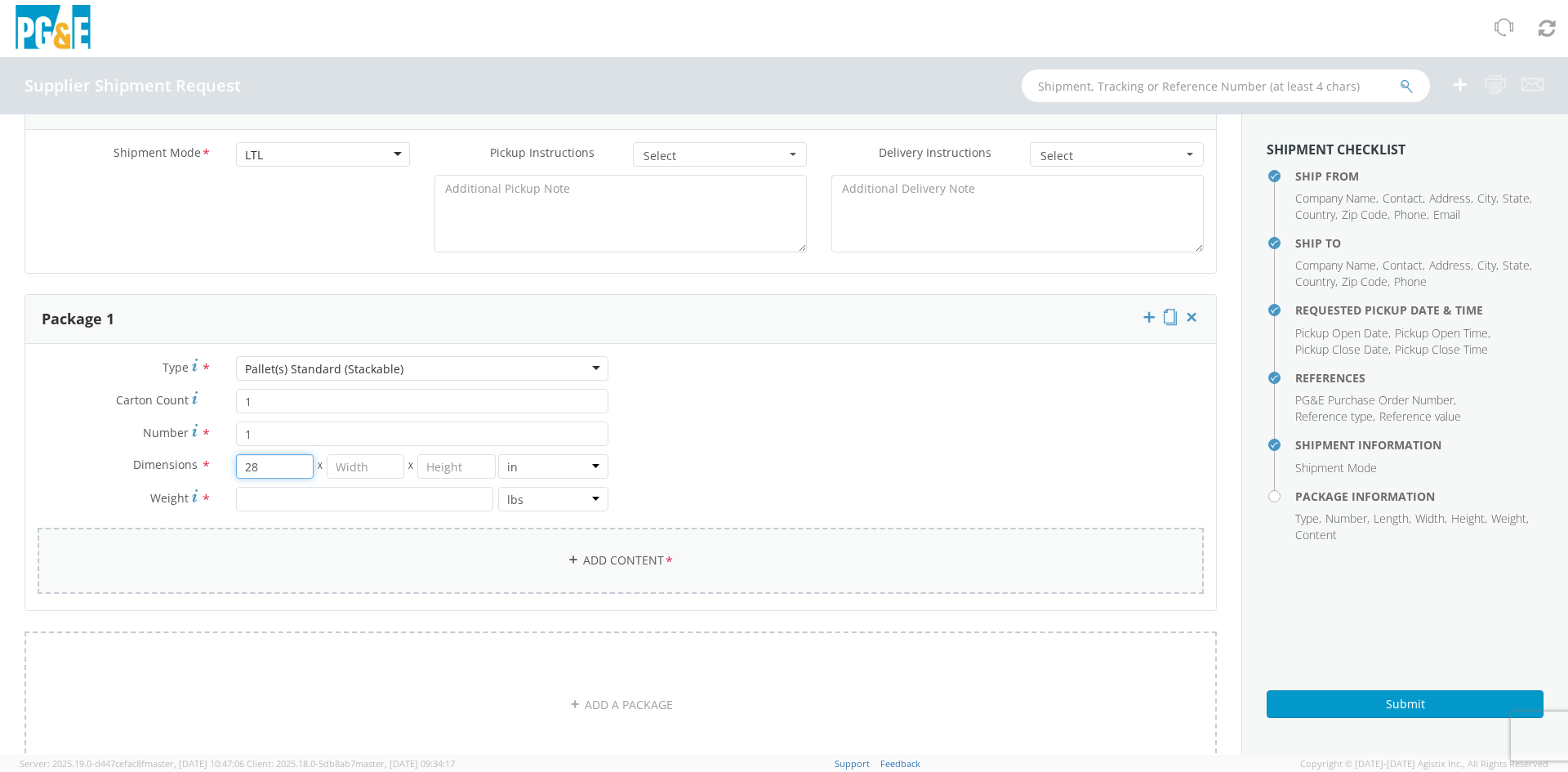
type input "28"
type input "40"
type input "14"
click at [254, 497] on input "number" at bounding box center [365, 499] width 258 height 24
type input "112"
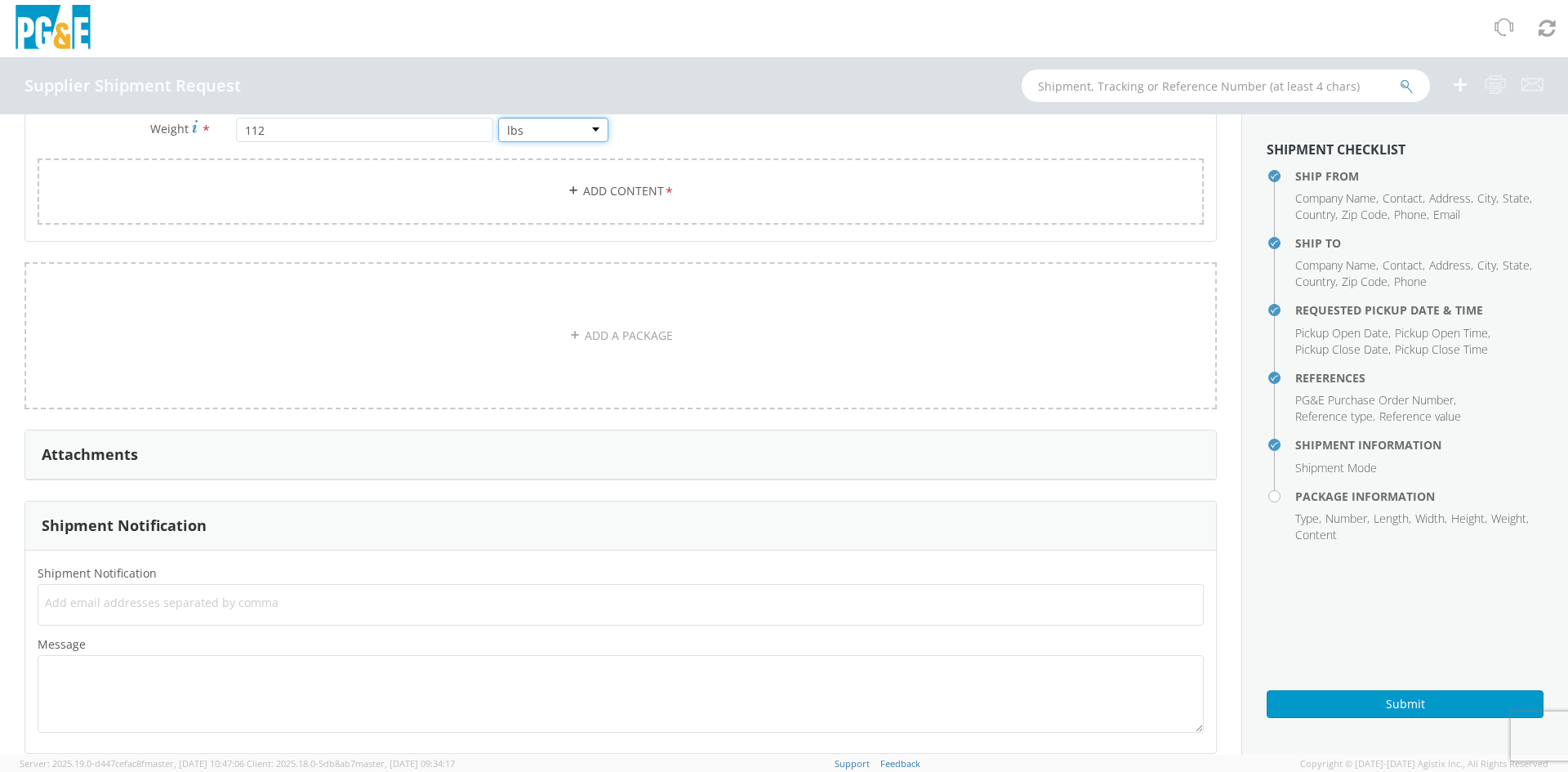
scroll to position [1206, 0]
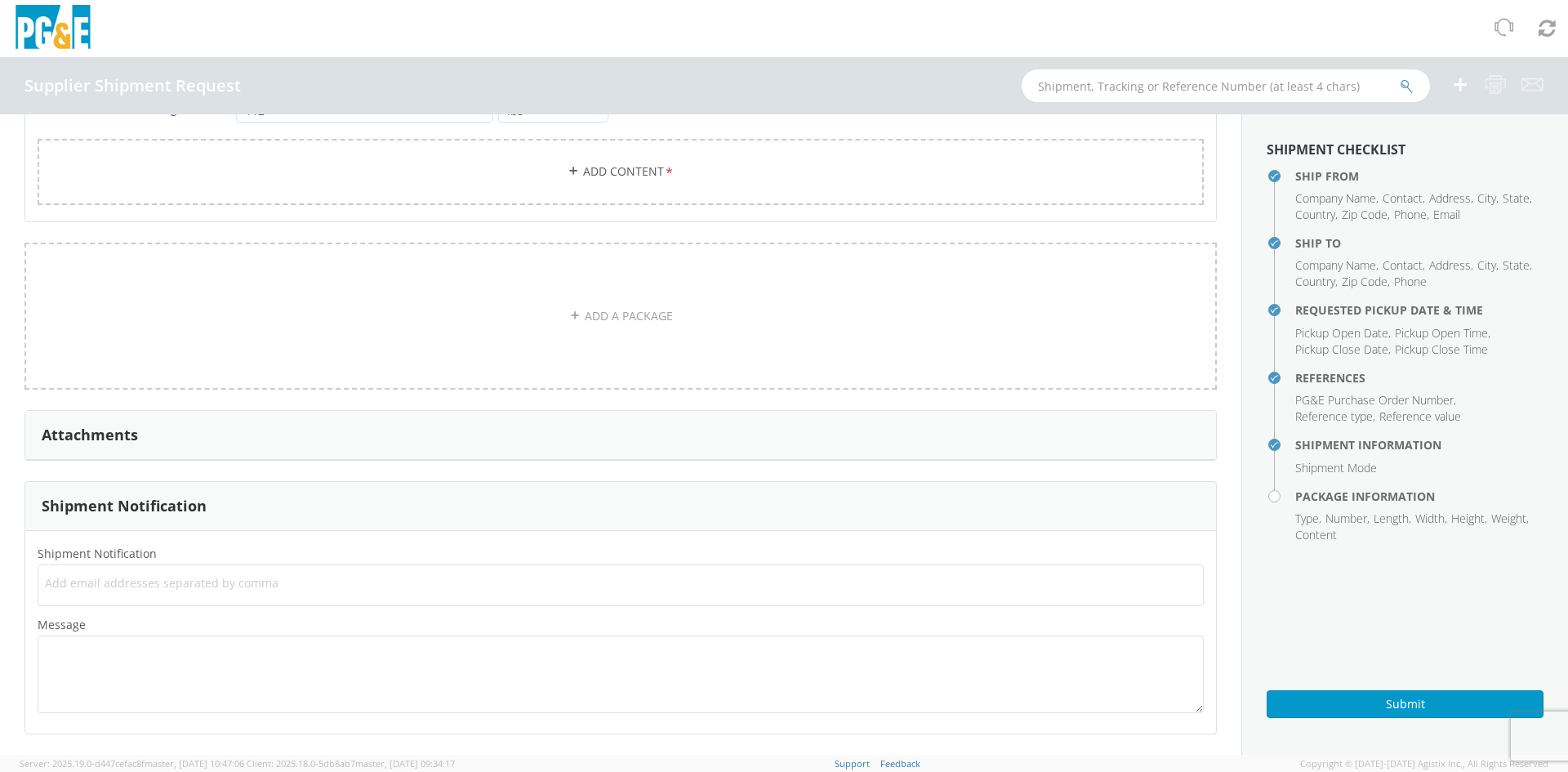
click at [61, 584] on span "Add email addresses separated by comma" at bounding box center [620, 583] width 1152 height 17
type input "[PERSON_NAME][EMAIL_ADDRESS][PERSON_NAME][DOMAIN_NAME]"
type input "[EMAIL_ADDRESS][DOMAIN_NAME]"
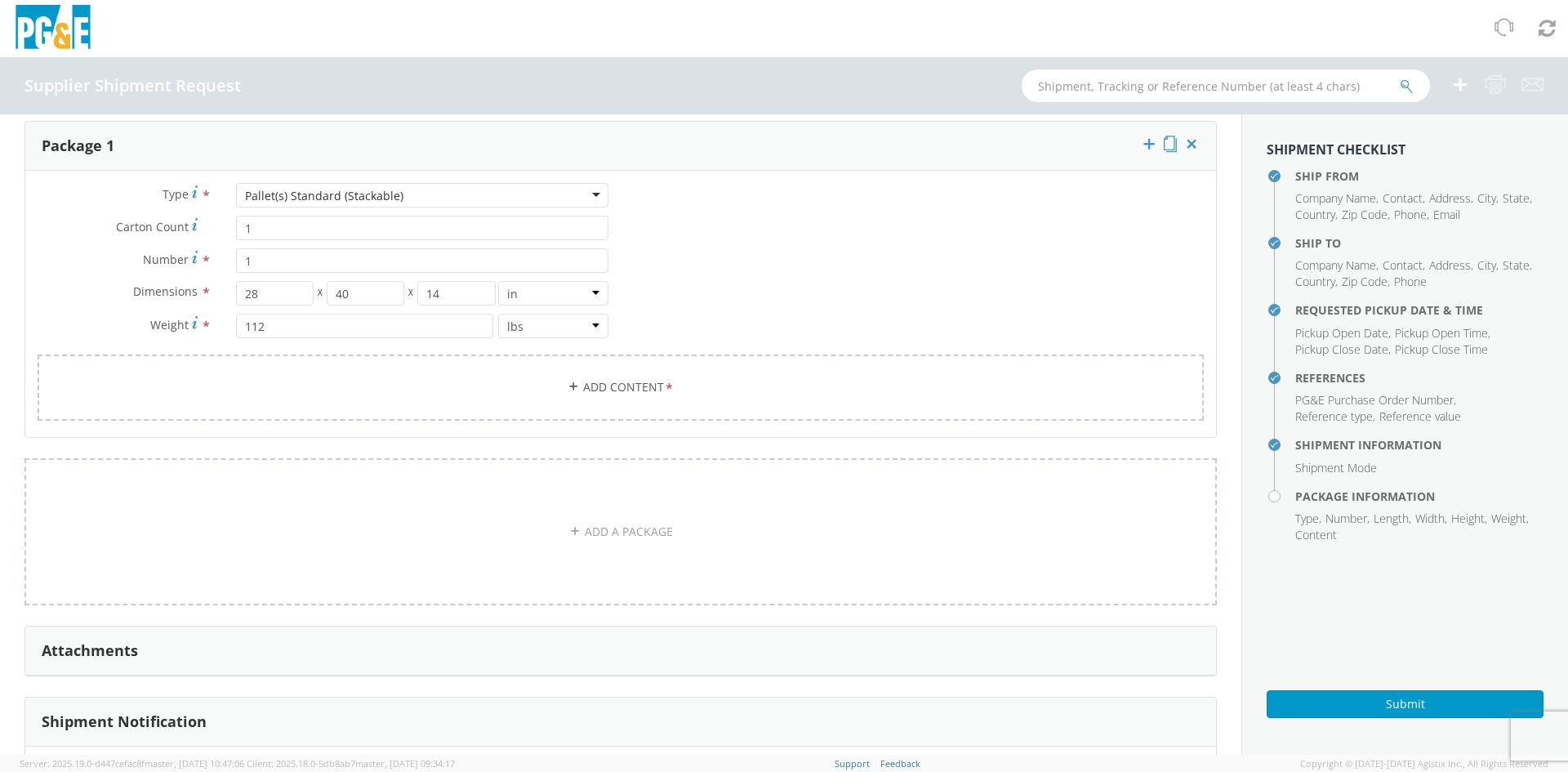
scroll to position [961, 0]
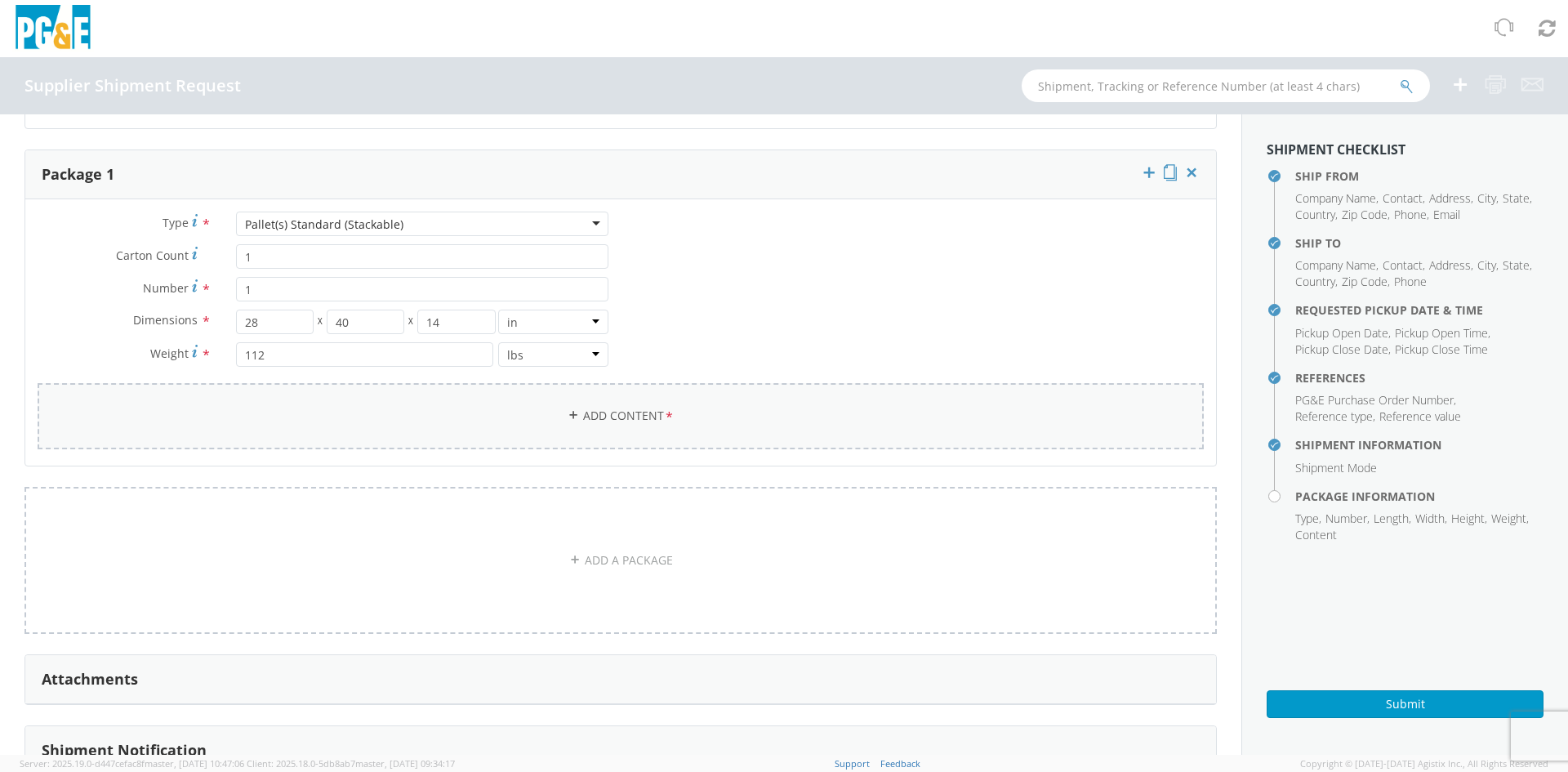
click at [607, 419] on link "Add Content *" at bounding box center [621, 415] width 1167 height 66
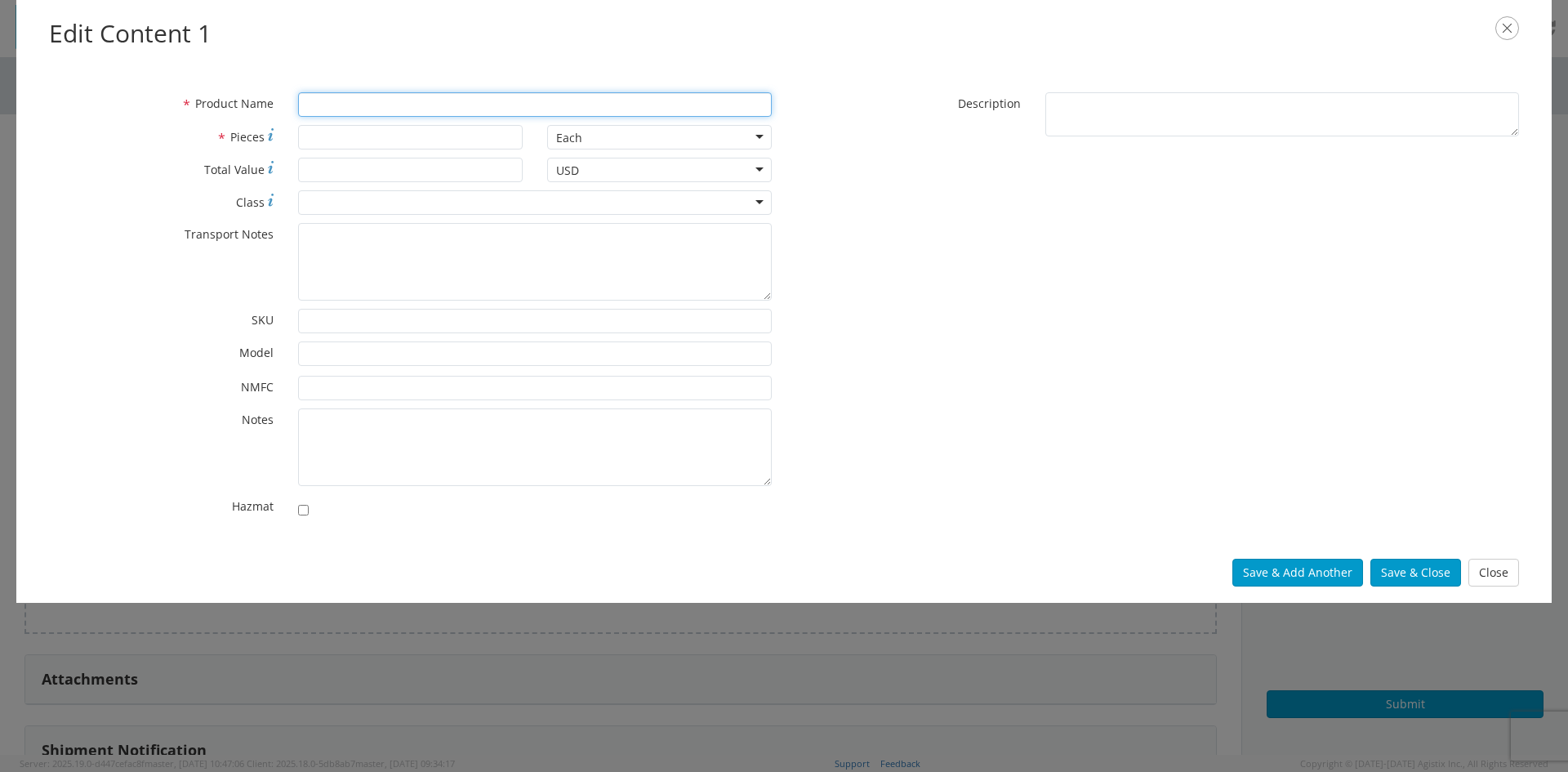
click at [312, 103] on input "* Product Name" at bounding box center [535, 105] width 474 height 24
type input "Pole line hardware"
click at [335, 141] on input "* Pieces" at bounding box center [411, 137] width 224 height 24
type input "1"
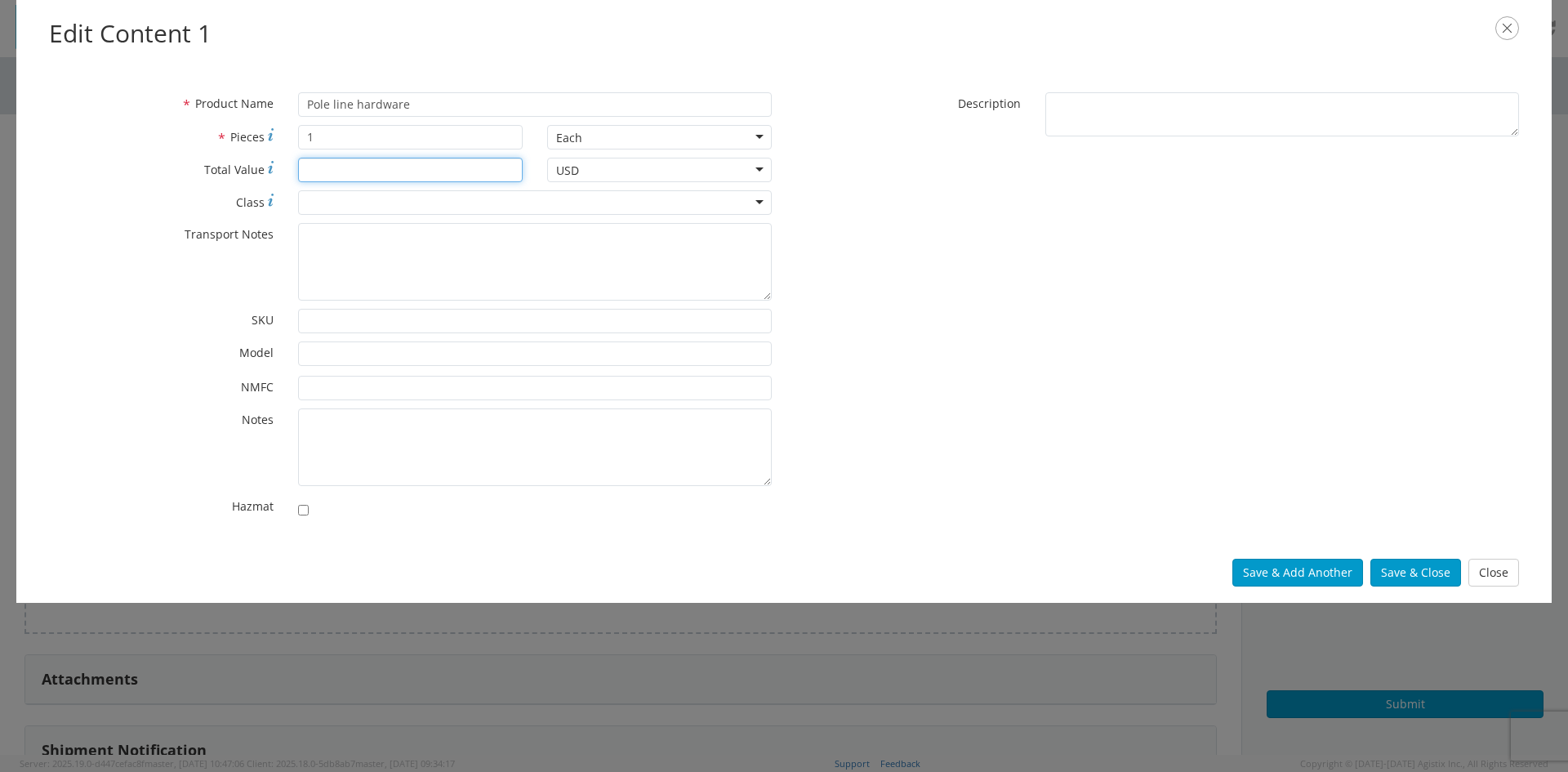
click at [314, 175] on input "* Total Value" at bounding box center [411, 170] width 224 height 24
drag, startPoint x: 315, startPoint y: 173, endPoint x: 443, endPoint y: 246, distance: 147.4
click at [315, 173] on input "* Total Value" at bounding box center [411, 170] width 224 height 24
type input "13154.00"
click at [321, 200] on div at bounding box center [535, 202] width 474 height 24
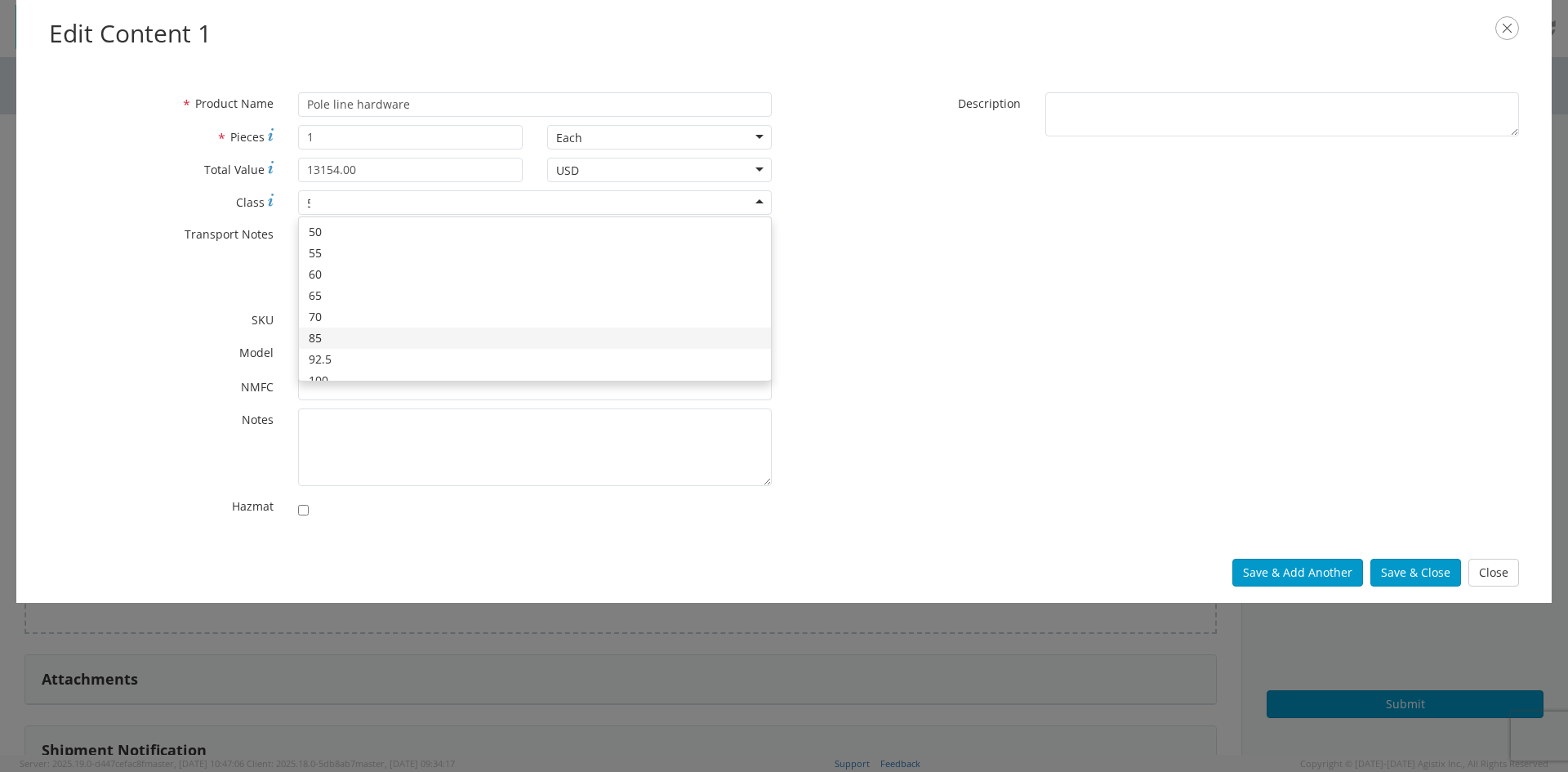
type input "50"
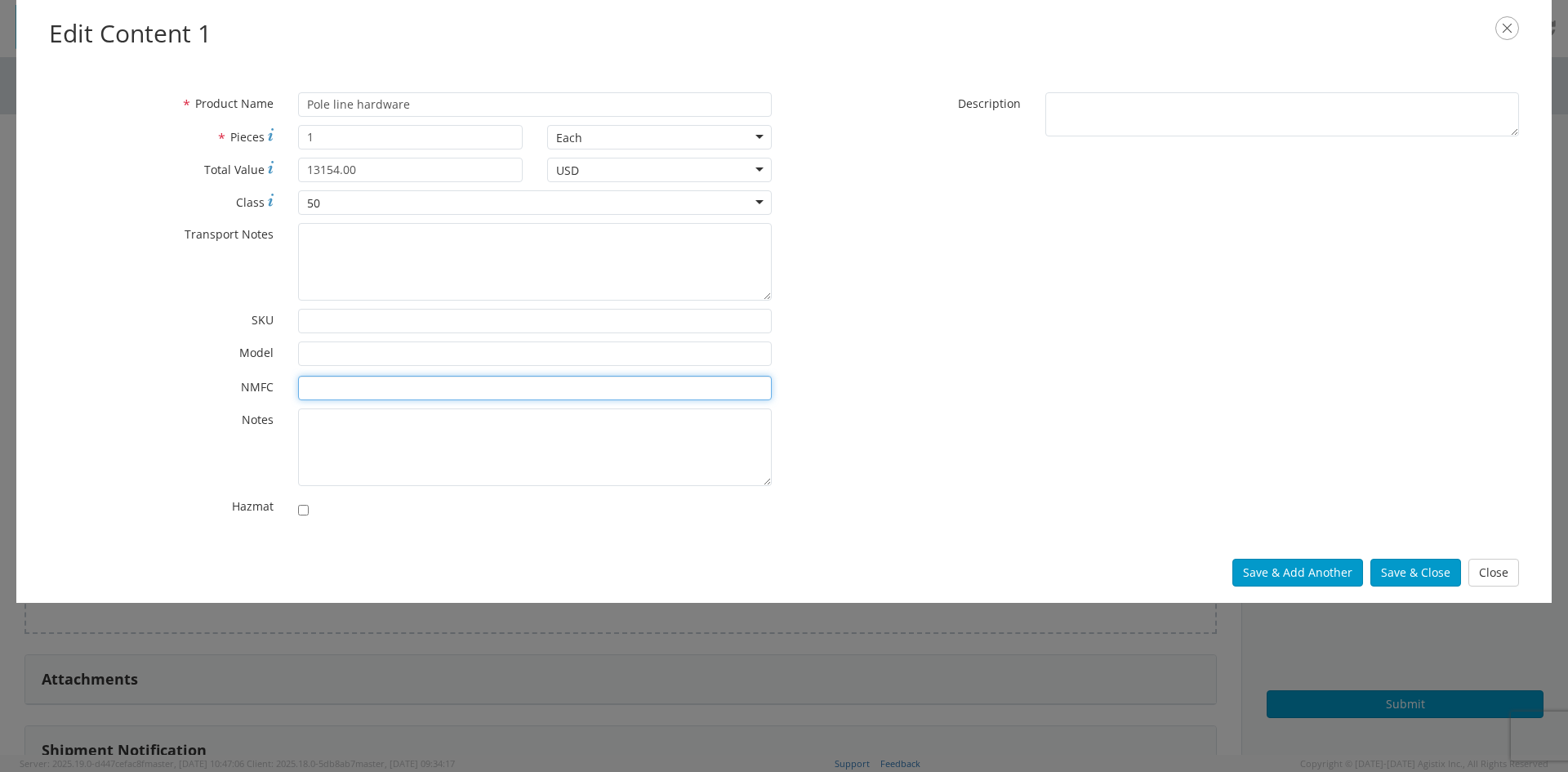
click at [318, 384] on input "* NMFC" at bounding box center [535, 387] width 474 height 24
type input "160270"
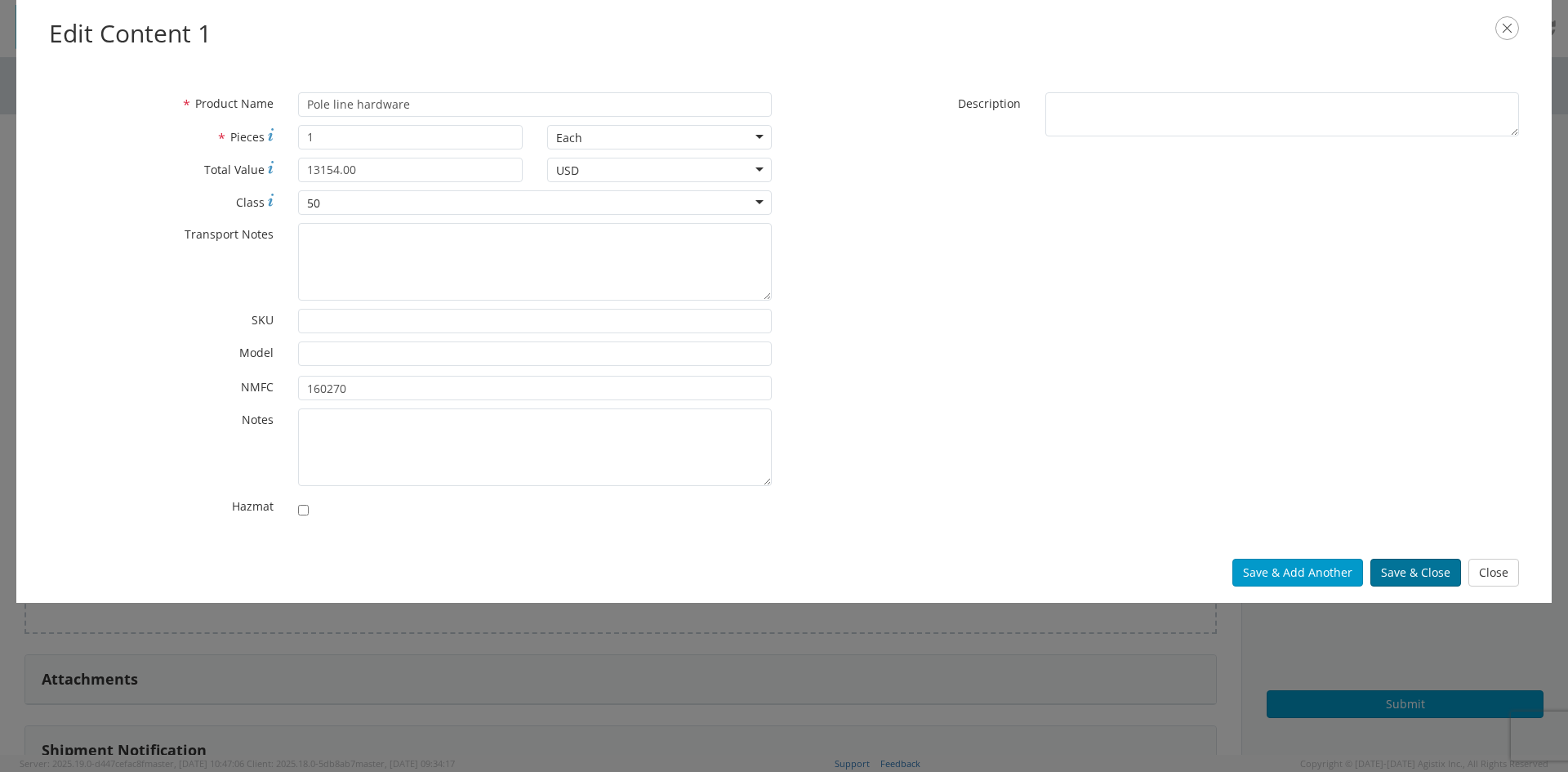
click at [1400, 564] on button "Save & Close" at bounding box center [1416, 573] width 91 height 28
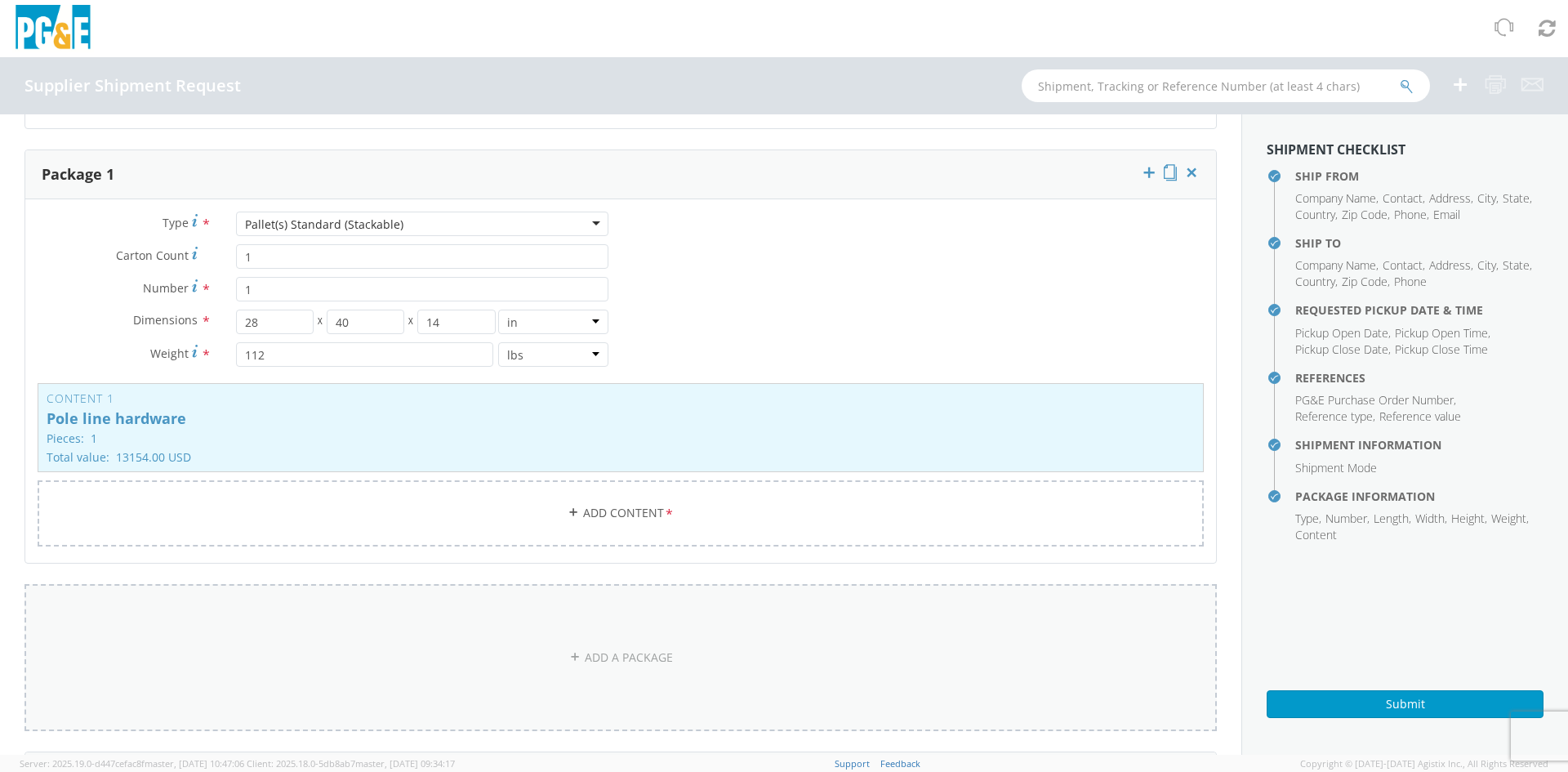
scroll to position [880, 0]
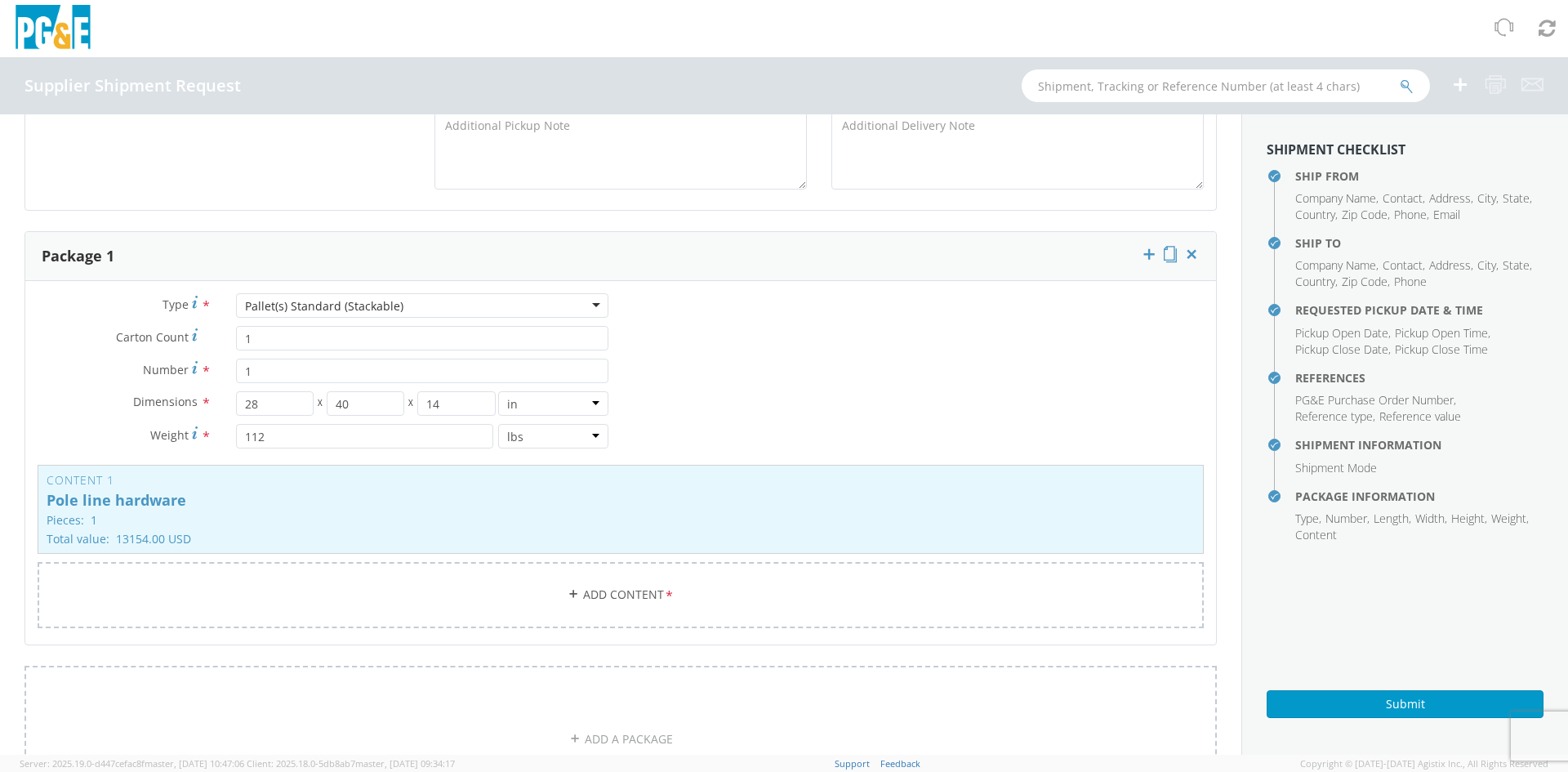
click at [588, 300] on div "Pallet(s) Standard (Stackable)" at bounding box center [423, 305] width 373 height 24
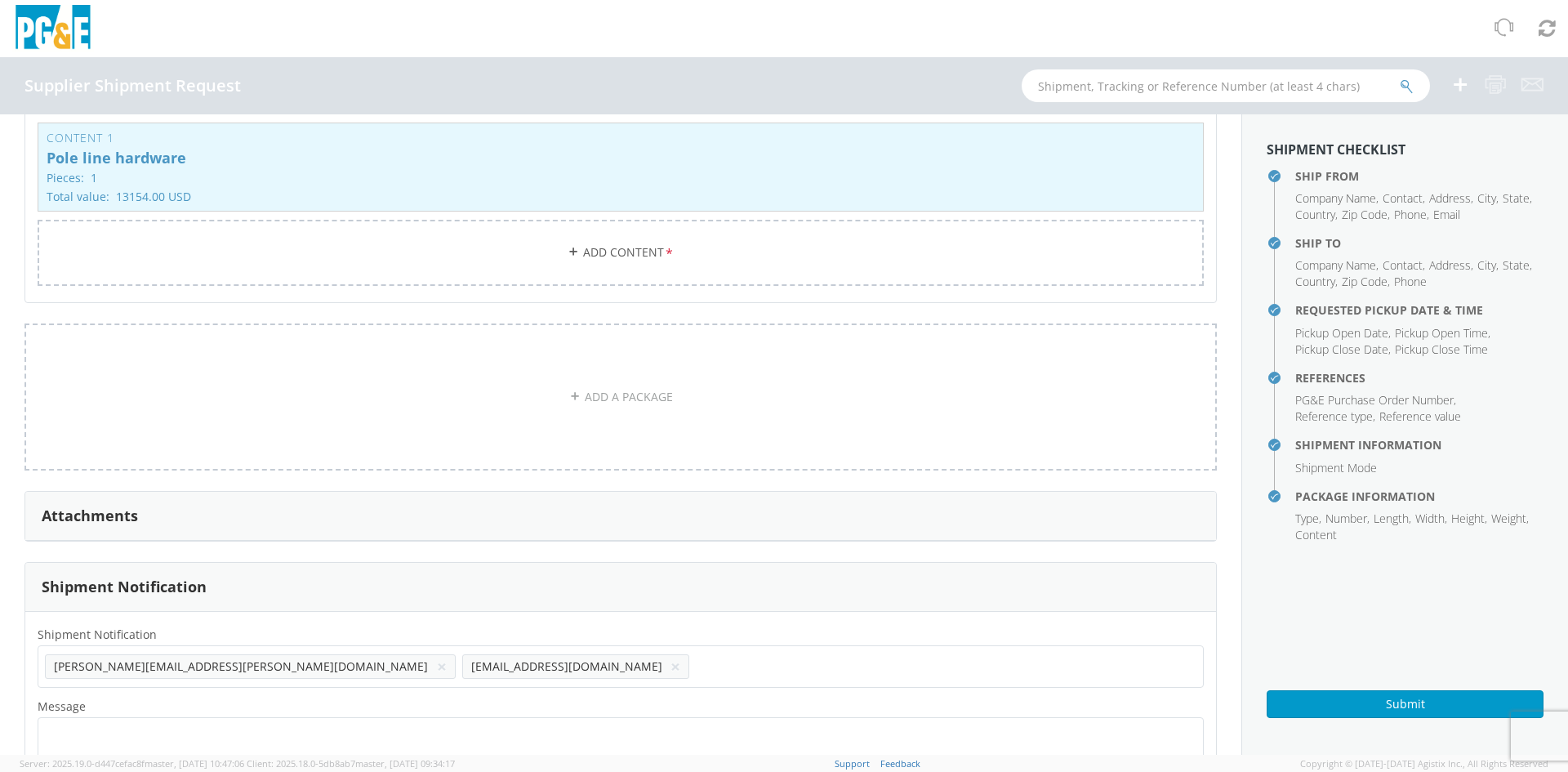
scroll to position [1140, 0]
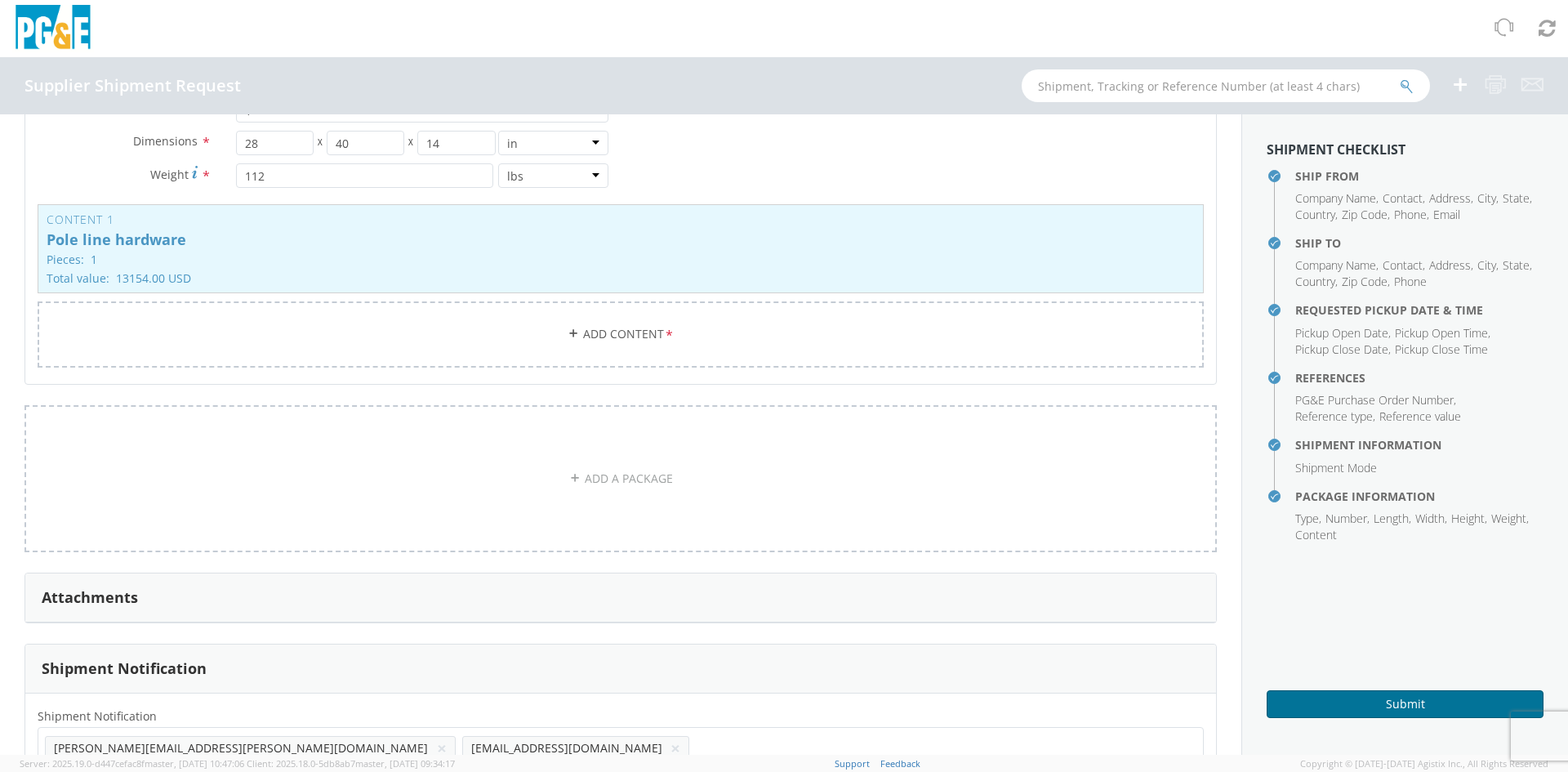
click at [1411, 705] on button "Submit" at bounding box center [1405, 704] width 277 height 28
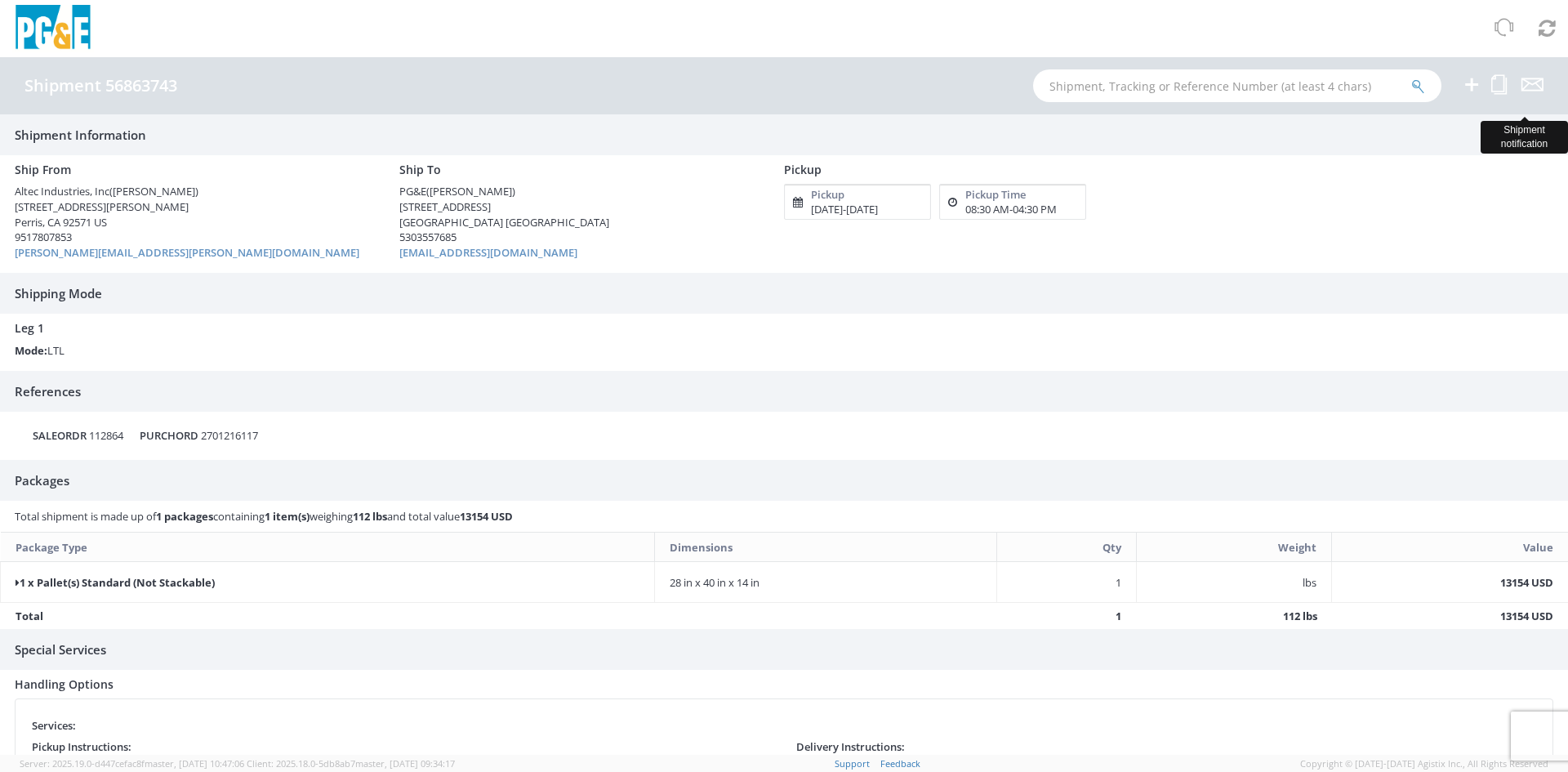
click at [1533, 85] on icon at bounding box center [1533, 84] width 22 height 20
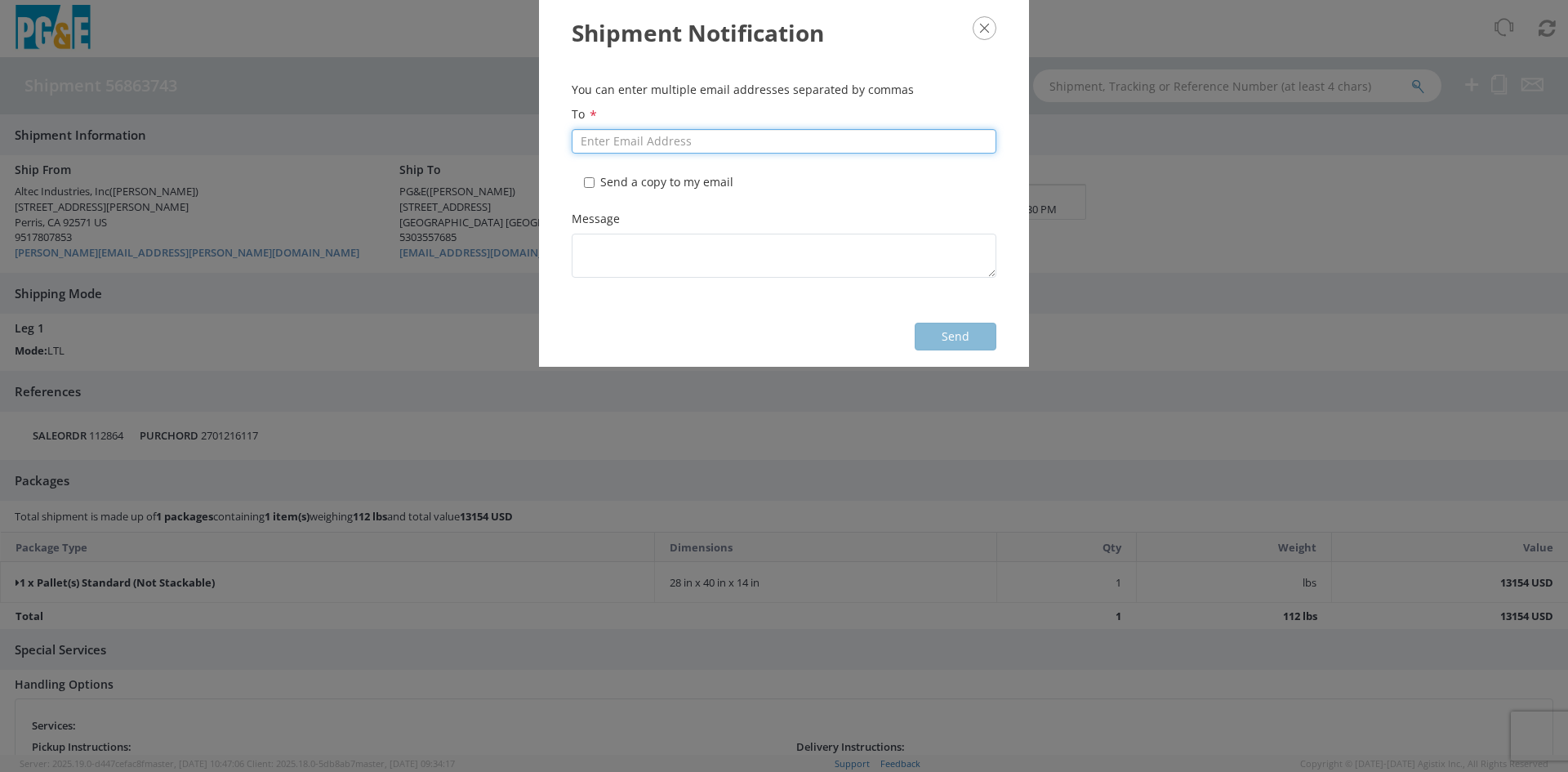
click at [595, 141] on input "To *" at bounding box center [784, 141] width 424 height 24
type input "[PERSON_NAME][EMAIL_ADDRESS][PERSON_NAME][DOMAIN_NAME]"
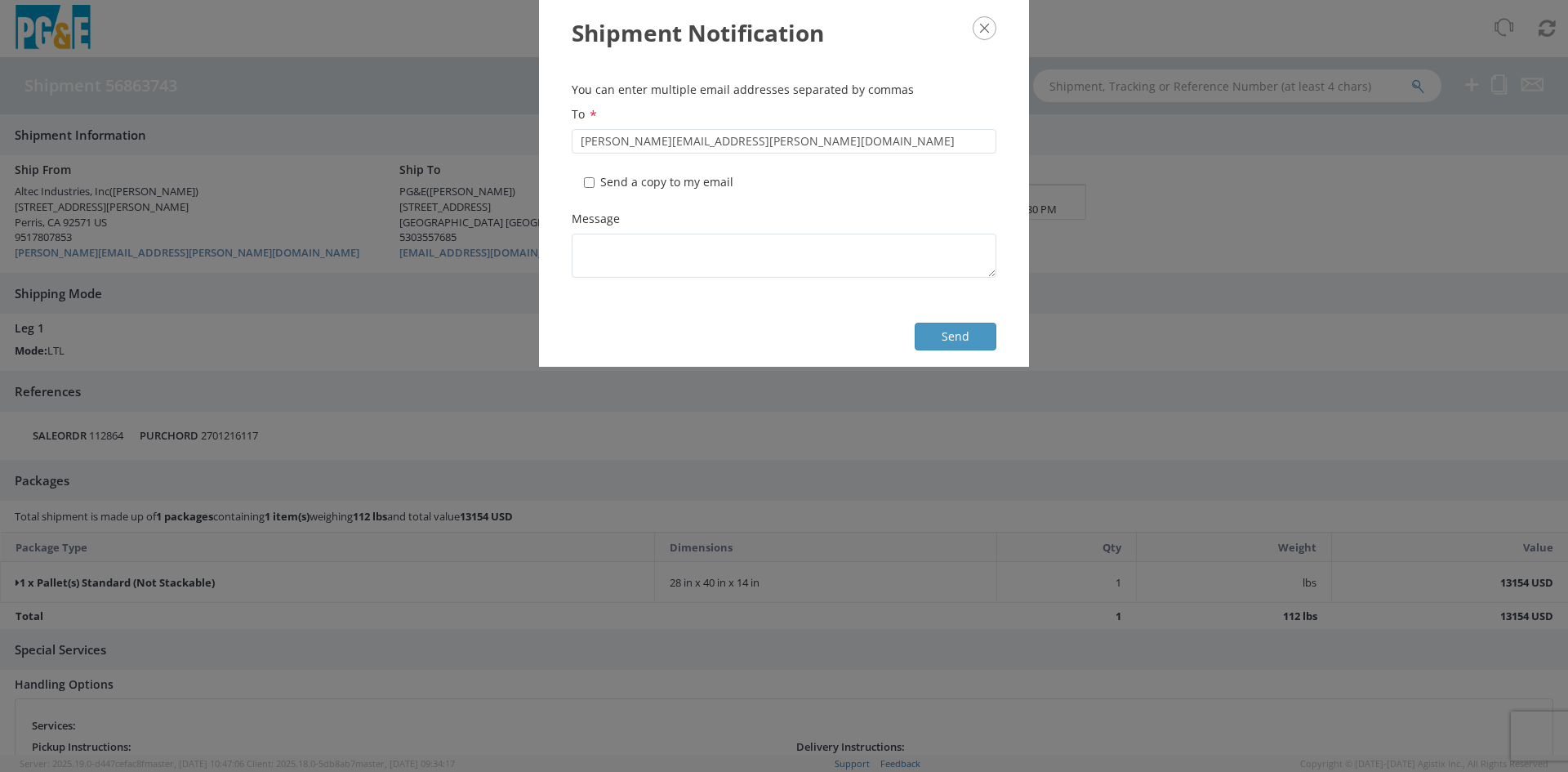
click at [587, 175] on label "* Send a copy to my email" at bounding box center [660, 183] width 153 height 17
click at [587, 177] on input "* Send a copy to my email" at bounding box center [588, 182] width 10 height 10
checkbox input "true"
click at [954, 341] on button "Send" at bounding box center [955, 336] width 82 height 28
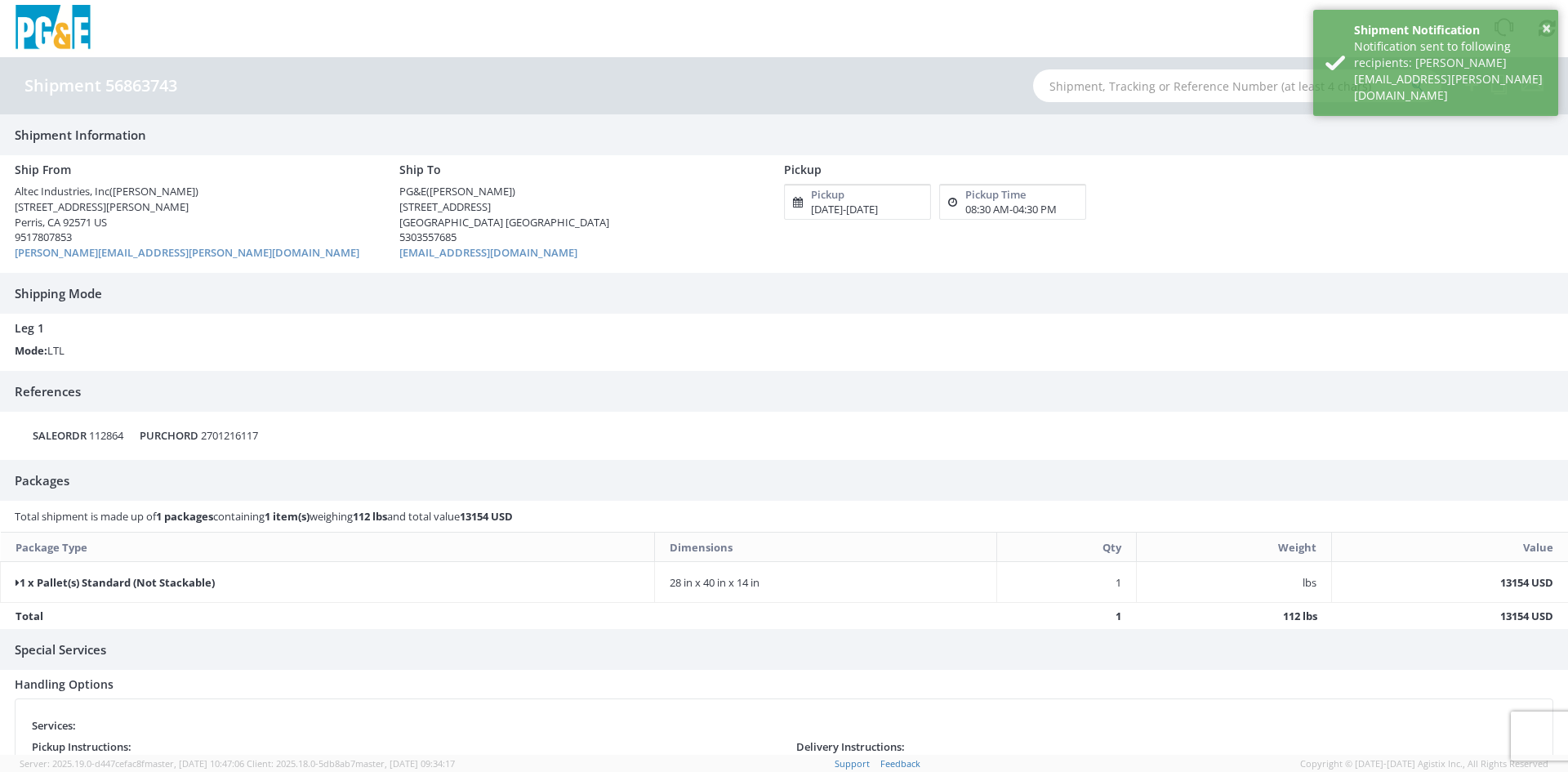
click at [1211, 259] on div "Ship From Altec Industries, Inc ([PERSON_NAME]) [STREET_ADDRESS][PERSON_NAME] 9…" at bounding box center [772, 213] width 1538 height 118
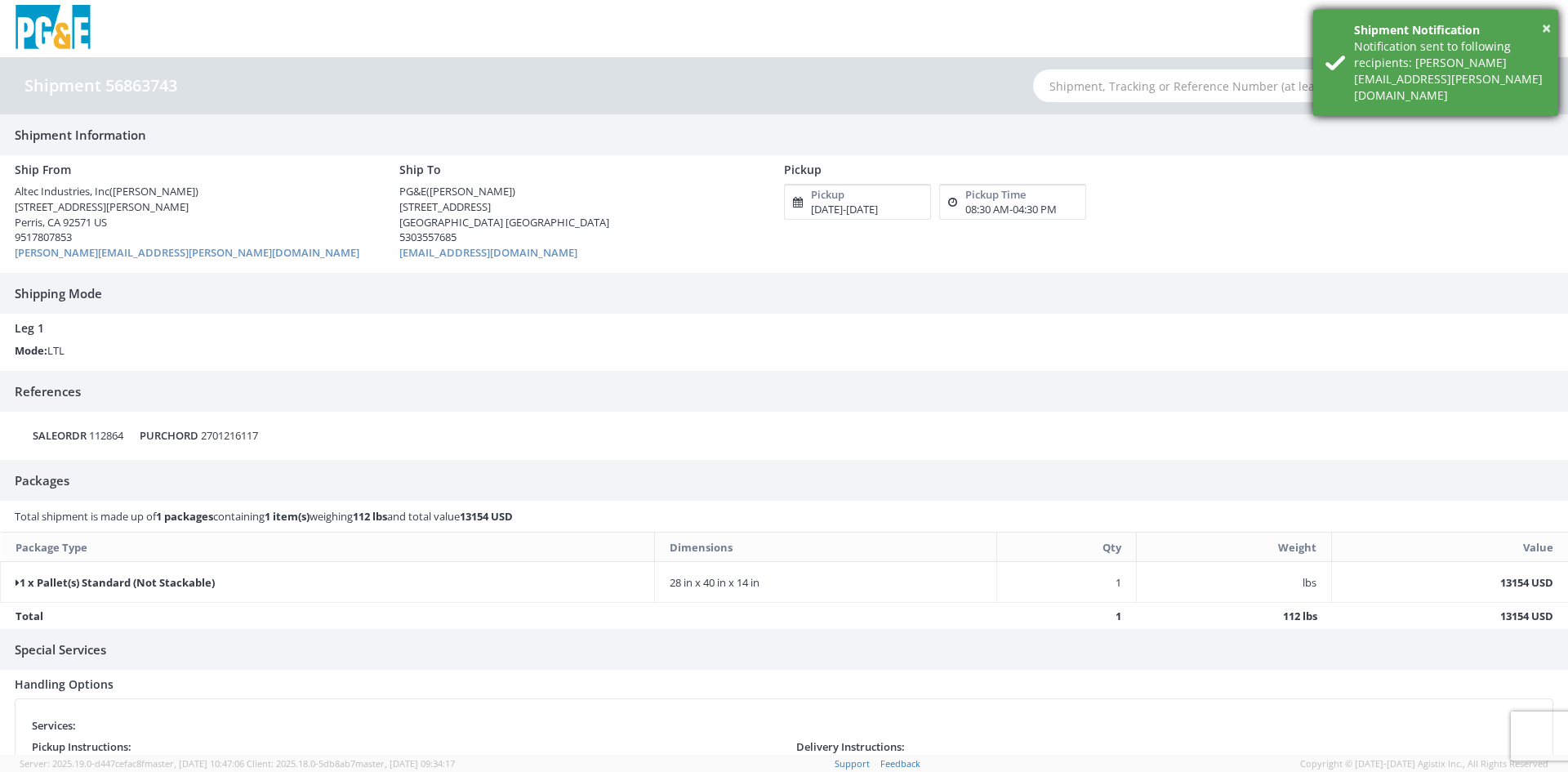
click at [1552, 25] on div "× Shipment Notification Notification sent to following recipients: [PERSON_NAME…" at bounding box center [1435, 63] width 245 height 107
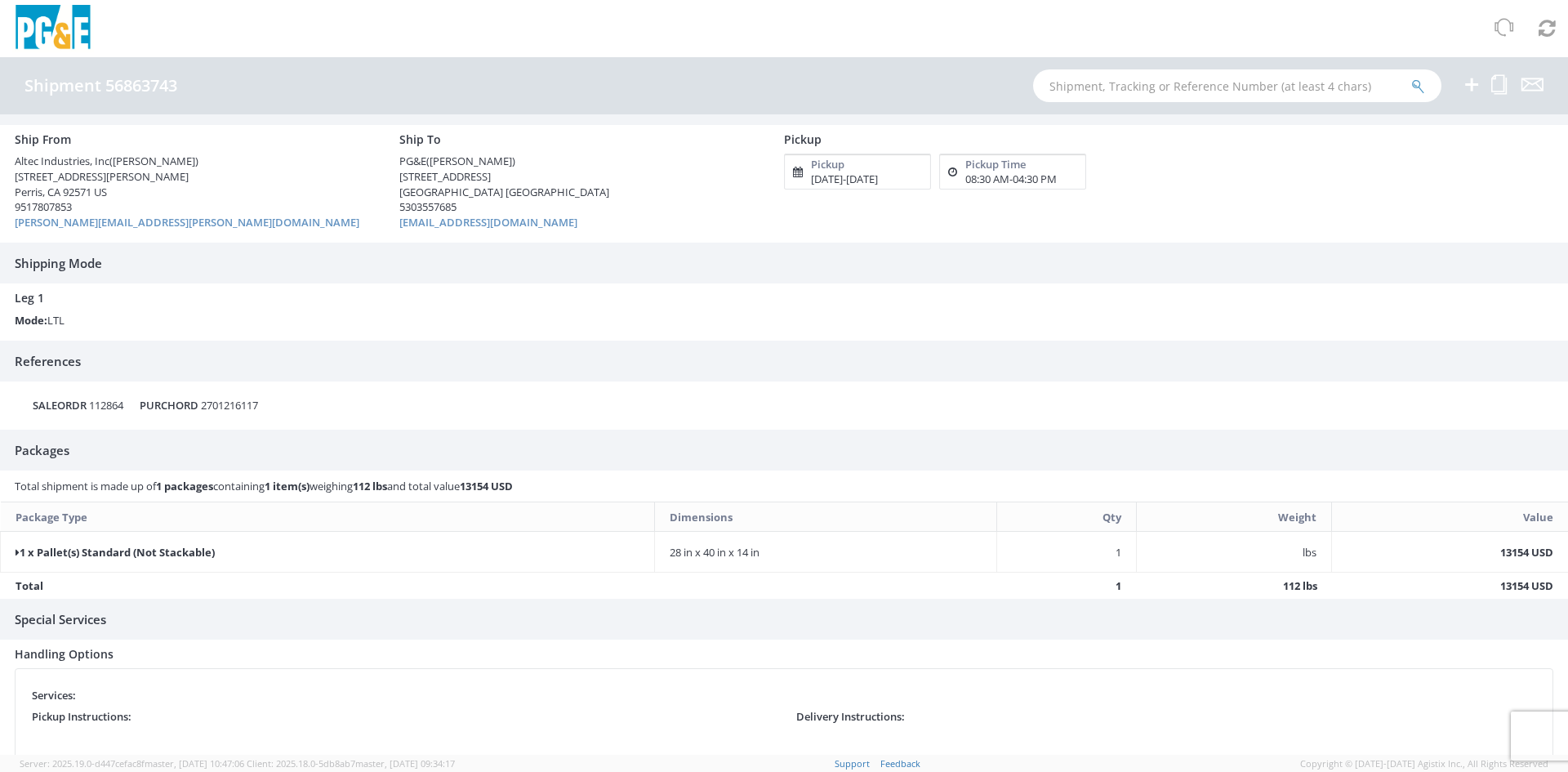
scroll to position [55, 0]
